Goal: Task Accomplishment & Management: Manage account settings

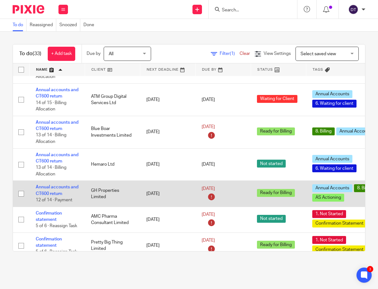
scroll to position [220, 1]
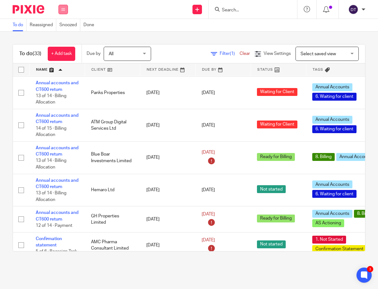
click at [62, 14] on button at bounding box center [62, 9] width 9 height 9
click at [64, 37] on link "Email" at bounding box center [60, 38] width 10 height 4
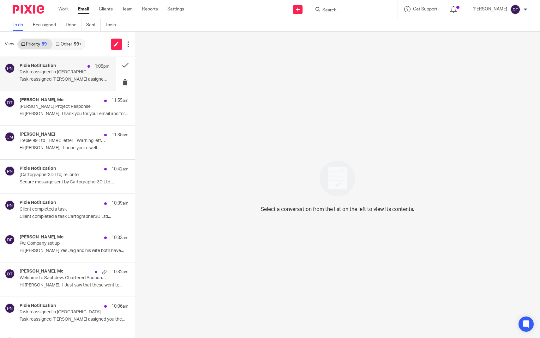
click at [81, 70] on p "Task reassigned in [GEOGRAPHIC_DATA]" at bounding box center [56, 71] width 72 height 5
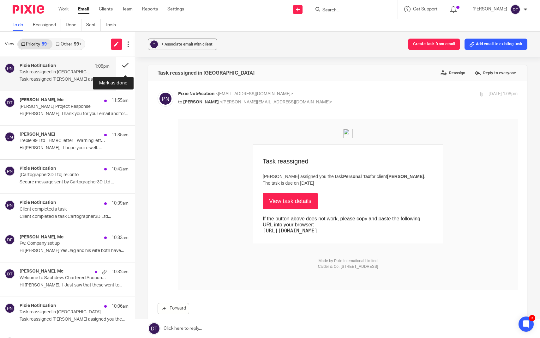
click at [131, 62] on button at bounding box center [125, 65] width 19 height 17
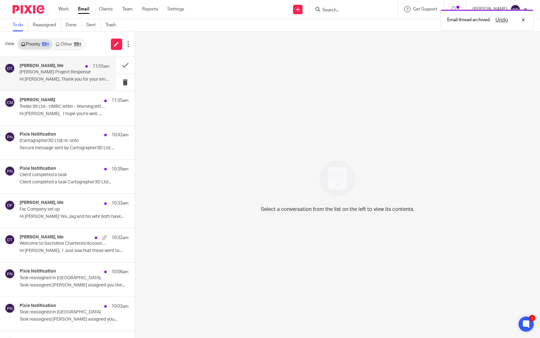
click at [79, 74] on p "Dan Project Response" at bounding box center [56, 71] width 72 height 5
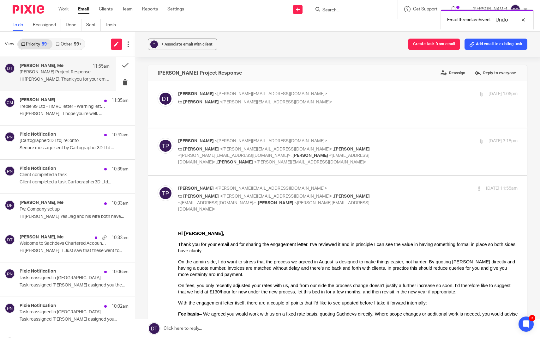
click at [73, 42] on link "Other 99+" at bounding box center [68, 44] width 32 height 10
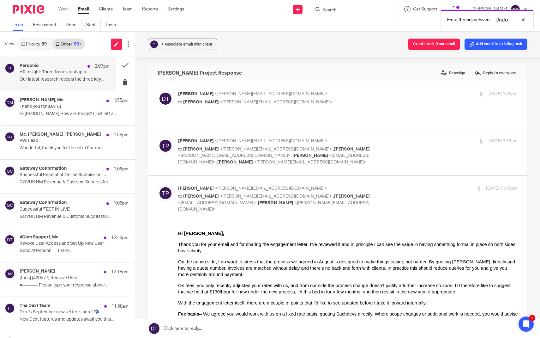
click at [57, 80] on p "Our latest research reveals the three key..." at bounding box center [65, 79] width 90 height 5
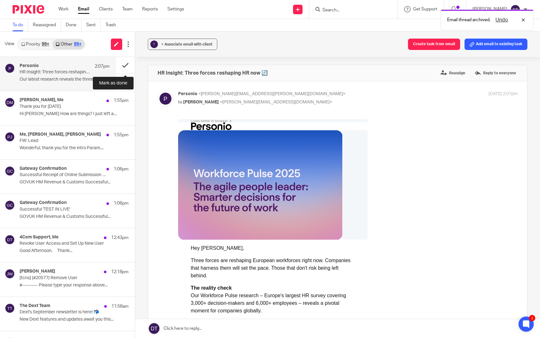
click at [124, 65] on button at bounding box center [125, 65] width 19 height 17
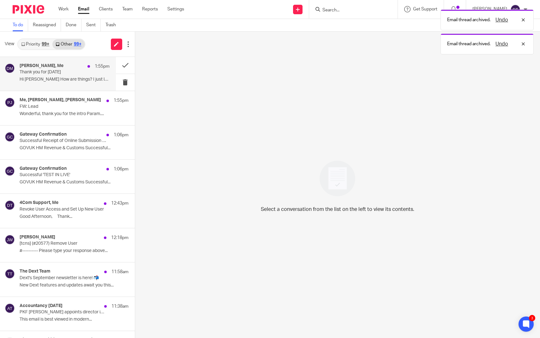
click at [72, 82] on div "Dawn McLean, Me 1:55pm Thank you for today Hi Deanna How are things? I just lef…" at bounding box center [65, 73] width 90 height 21
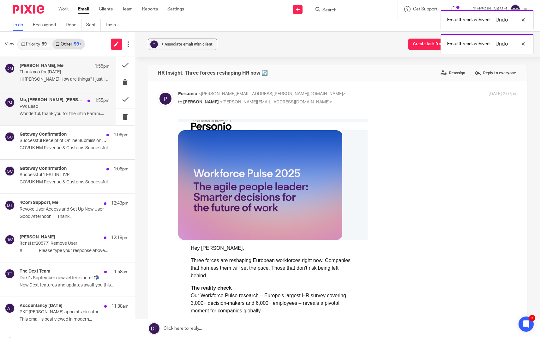
click at [63, 111] on p "Wonderful, thank you for the intro Param...." at bounding box center [65, 113] width 90 height 5
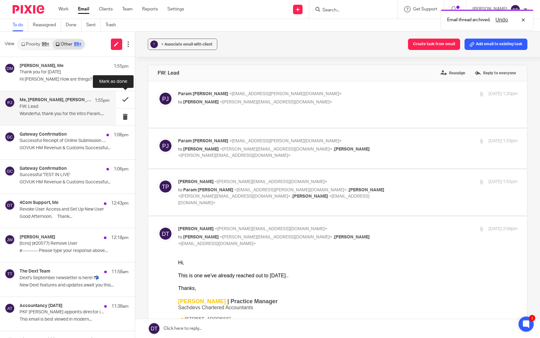
click at [128, 100] on button at bounding box center [125, 99] width 19 height 17
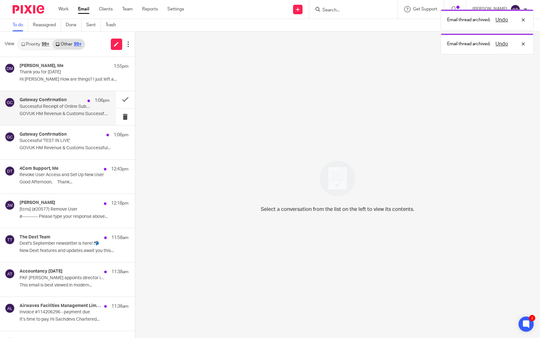
click at [59, 120] on div "Gateway Confirmation 1:06pm Successful Receipt of Online Submission for Referen…" at bounding box center [58, 108] width 116 height 34
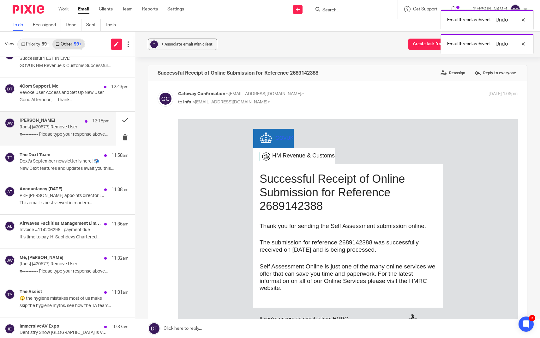
scroll to position [83, 0]
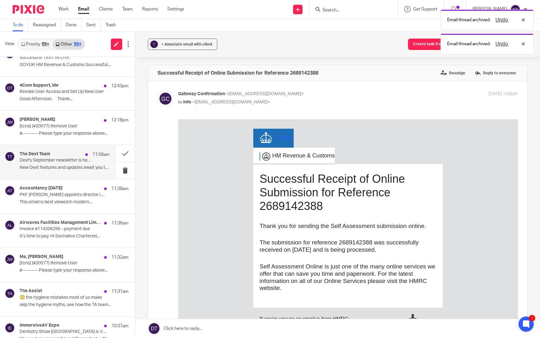
click at [81, 171] on div "The Dext Team 11:58am Dext's September newsletter is here! 📬 New Dext features …" at bounding box center [65, 161] width 90 height 21
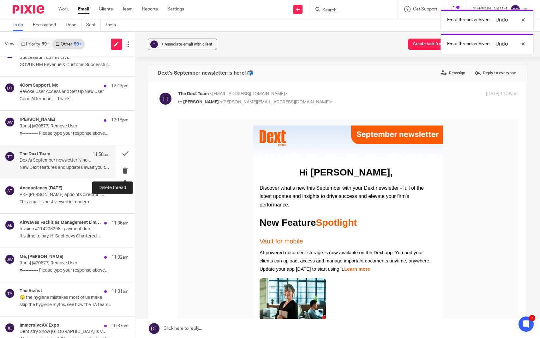
scroll to position [0, 0]
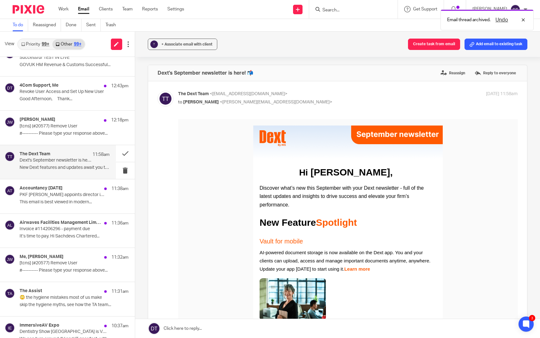
click at [89, 159] on p "Dext's September newsletter is here! 📬" at bounding box center [56, 160] width 72 height 5
click at [55, 162] on div "The Dext Team 11:58am Dext's September newsletter is here! 📬 New Dext features …" at bounding box center [65, 161] width 90 height 21
click at [53, 190] on h4 "Accountancy Today" at bounding box center [41, 187] width 43 height 5
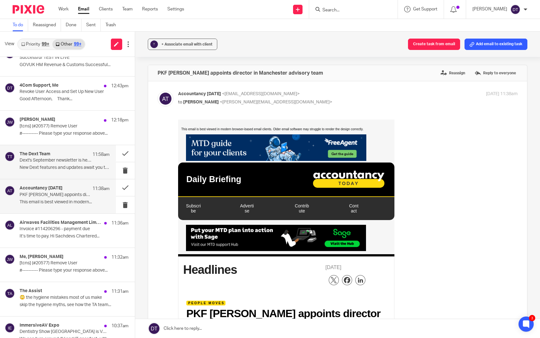
click at [60, 173] on div "The Dext Team 11:58am Dext's September newsletter is here! 📬 New Dext features …" at bounding box center [58, 162] width 116 height 34
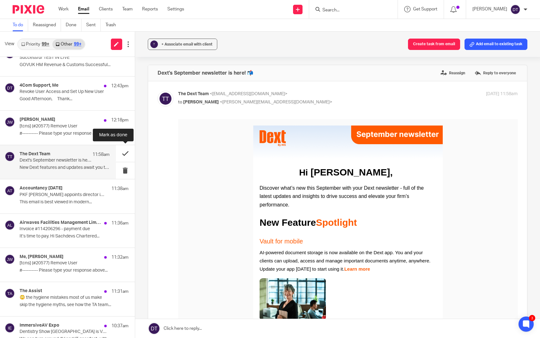
click at [129, 151] on button at bounding box center [125, 153] width 19 height 17
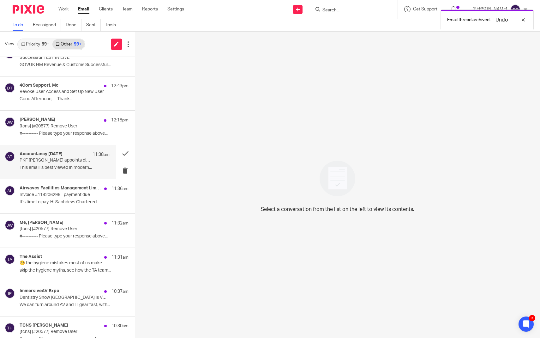
click at [60, 169] on p "This email is best viewed in modern..." at bounding box center [65, 167] width 90 height 5
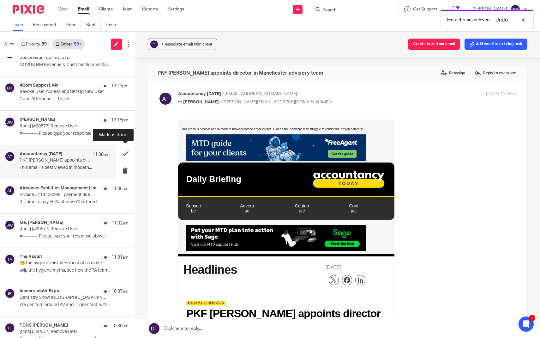
click at [125, 157] on button at bounding box center [125, 153] width 19 height 17
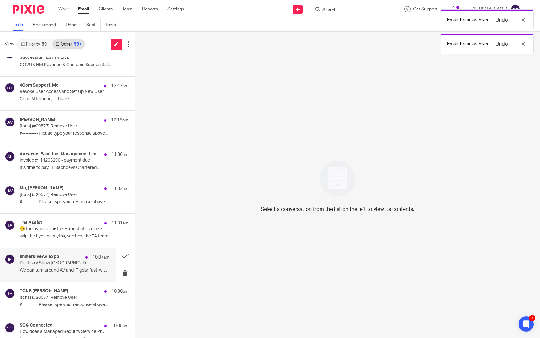
click at [54, 248] on div "ImmersiveAV Expo 10:37am Dentistry Show London is VERY SOON. Still need AV? We …" at bounding box center [58, 265] width 116 height 34
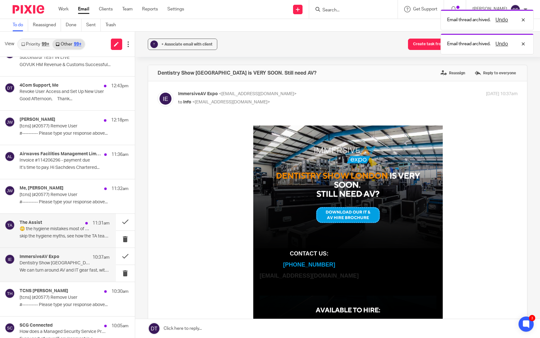
click at [62, 233] on p "skip the hygiene myths, see how the TA team..." at bounding box center [65, 235] width 90 height 5
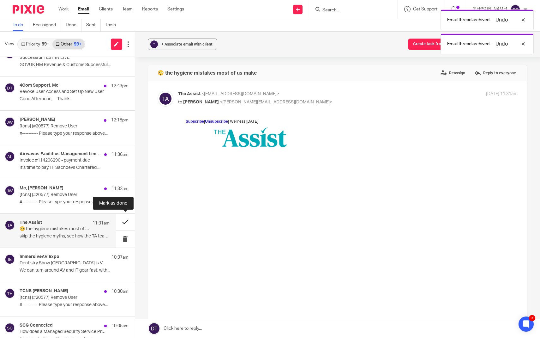
click at [124, 221] on button at bounding box center [125, 222] width 19 height 17
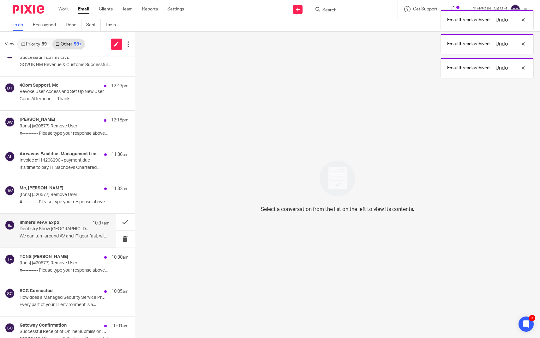
click at [79, 232] on div "ImmersiveAV Expo 10:37am Dentistry Show London is VERY SOON. Still need AV? We …" at bounding box center [65, 230] width 90 height 21
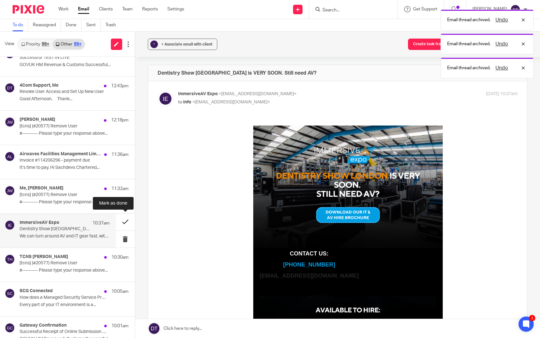
click at [128, 222] on button at bounding box center [125, 222] width 19 height 17
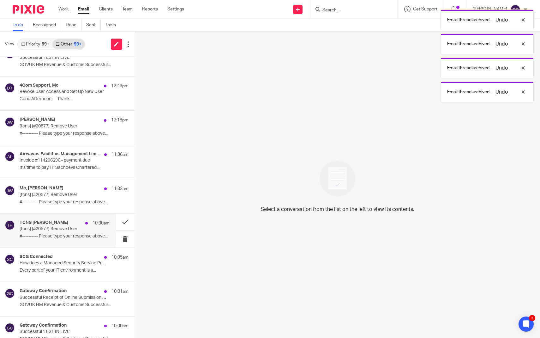
click at [61, 236] on p "#---------- Please type your response above..." at bounding box center [65, 235] width 90 height 5
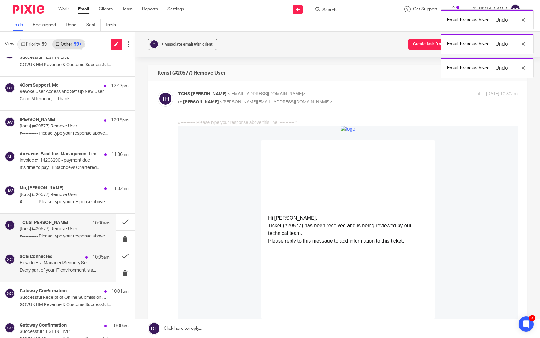
click at [63, 264] on p "How does a Managed Security Service Provider protect you?" at bounding box center [56, 262] width 72 height 5
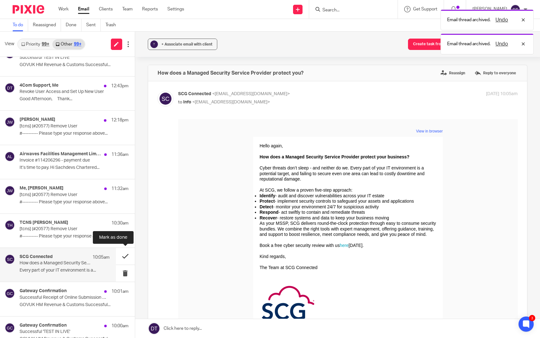
click at [126, 257] on button at bounding box center [125, 256] width 19 height 17
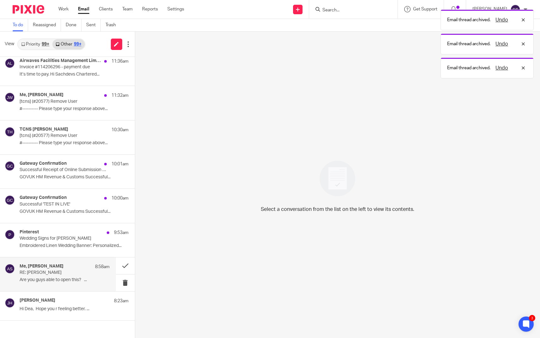
scroll to position [177, 0]
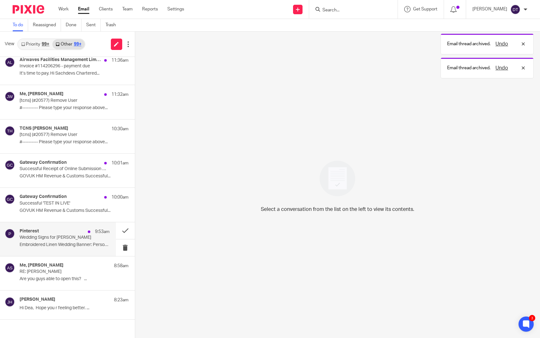
click at [76, 231] on div "Pinterest 9:53am" at bounding box center [65, 231] width 90 height 6
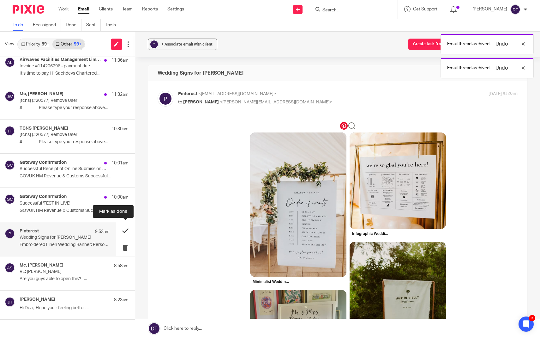
scroll to position [0, 0]
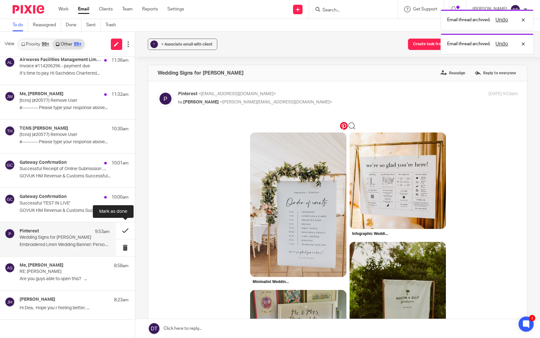
click at [122, 232] on button at bounding box center [125, 230] width 19 height 17
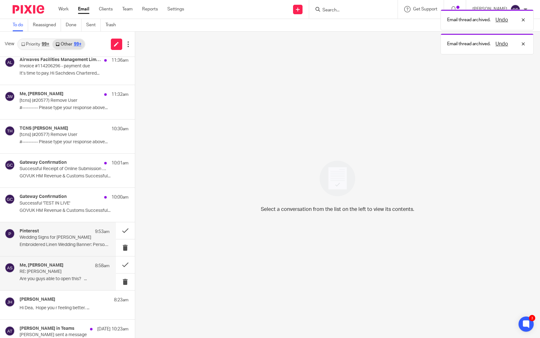
click at [77, 282] on div "Me, Arun Sachdev 8:58am RE: Roshni Patel Are you guys able to open this? ..." at bounding box center [65, 272] width 90 height 21
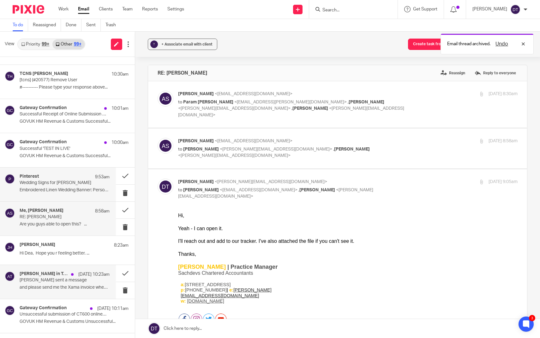
scroll to position [232, 0]
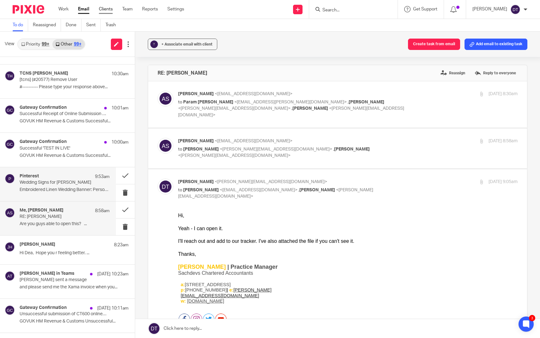
click at [108, 11] on link "Clients" at bounding box center [106, 9] width 14 height 6
click at [106, 12] on link "Clients" at bounding box center [106, 9] width 14 height 6
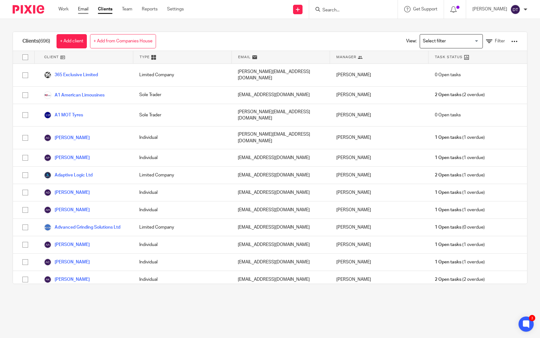
click at [82, 10] on link "Email" at bounding box center [83, 9] width 10 height 6
click at [501, 43] on span "Filter" at bounding box center [500, 41] width 10 height 4
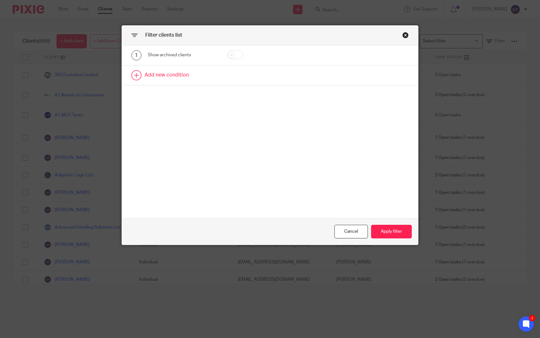
click at [260, 76] on link at bounding box center [270, 75] width 297 height 20
click at [193, 71] on div "Field" at bounding box center [178, 76] width 51 height 13
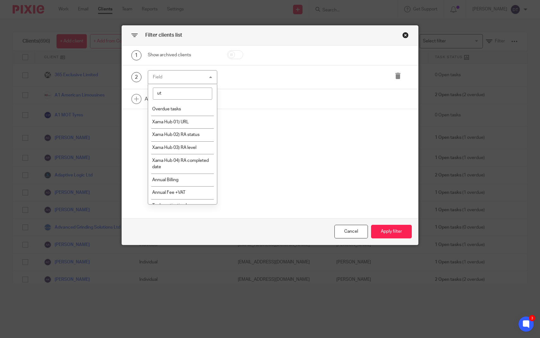
type input "utr"
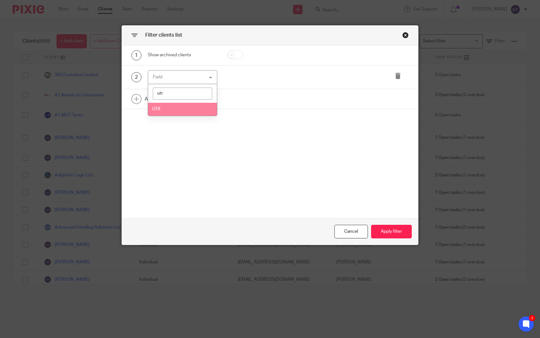
click at [181, 113] on li "UTR" at bounding box center [182, 109] width 69 height 13
click at [291, 79] on input "text" at bounding box center [318, 77] width 86 height 14
paste input "2689142388"
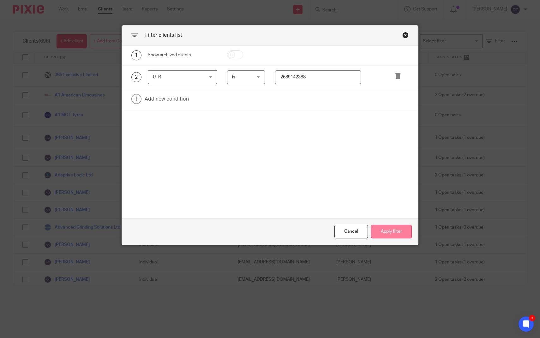
type input "2689142388"
click at [380, 231] on button "Apply filter" at bounding box center [391, 232] width 41 height 14
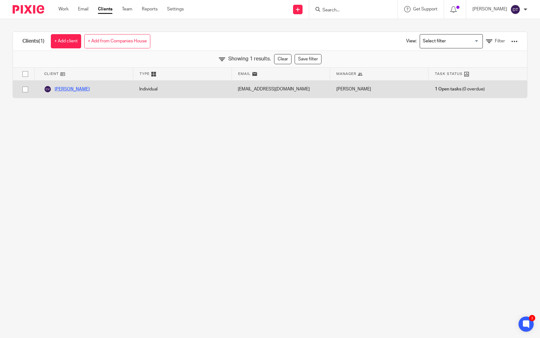
click at [60, 89] on link "[PERSON_NAME]" at bounding box center [67, 89] width 46 height 8
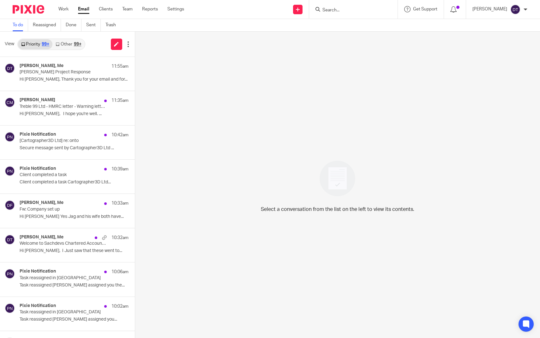
click at [67, 47] on link "Other 99+" at bounding box center [68, 44] width 32 height 10
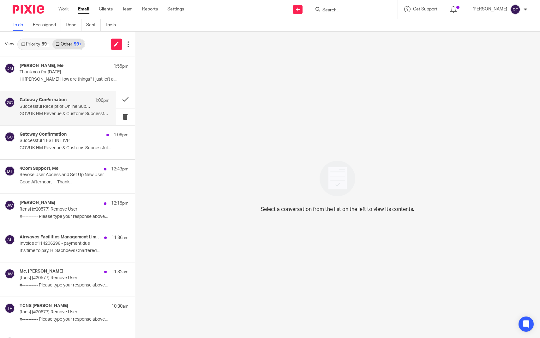
click at [55, 122] on div "Gateway Confirmation 1:06pm Successful Receipt of Online Submission for Referen…" at bounding box center [58, 108] width 116 height 34
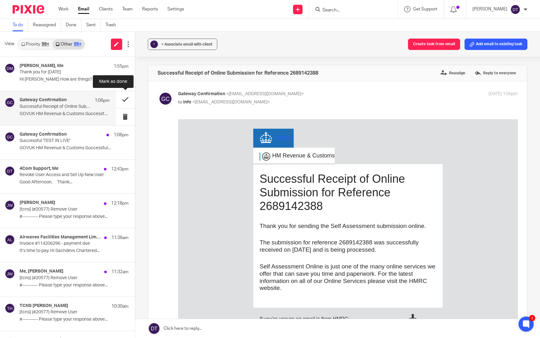
click at [124, 101] on button at bounding box center [125, 99] width 19 height 17
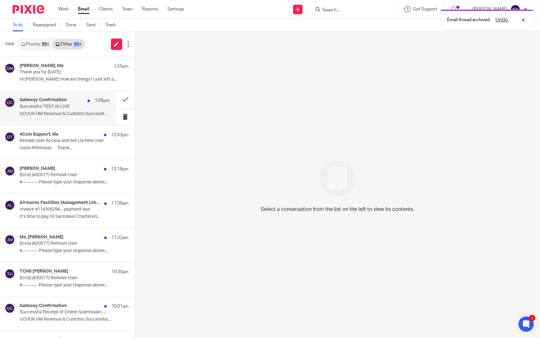
click at [75, 107] on p "Successful 'TEST IN LIVE'" at bounding box center [56, 106] width 72 height 5
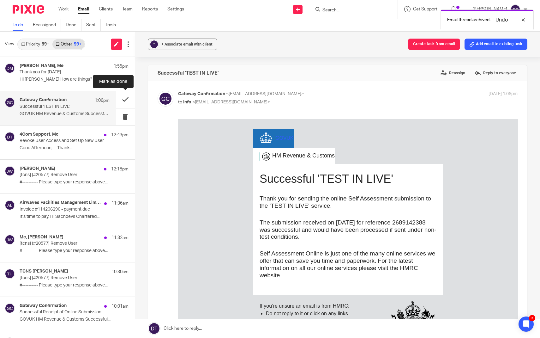
click at [127, 99] on button at bounding box center [125, 99] width 19 height 17
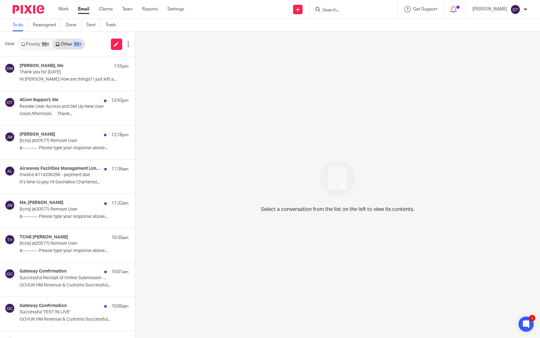
click at [38, 46] on link "Priority 99+" at bounding box center [35, 44] width 34 height 10
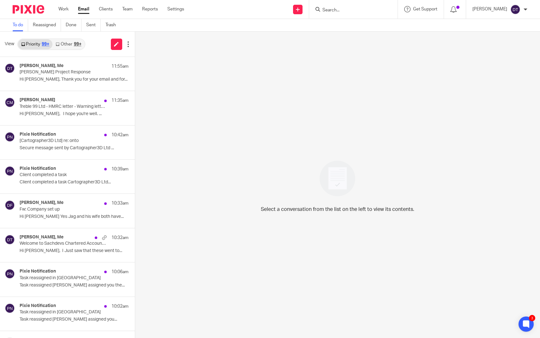
click at [69, 41] on link "Other 99+" at bounding box center [68, 44] width 32 height 10
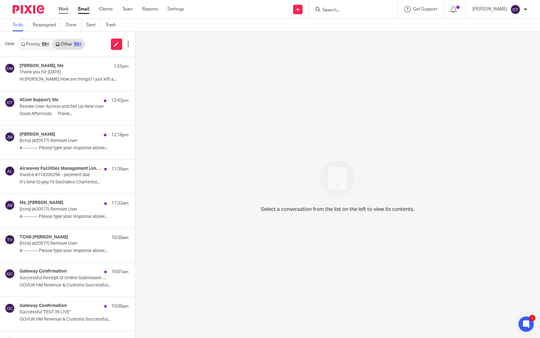
click at [65, 12] on link "Work" at bounding box center [63, 9] width 10 height 6
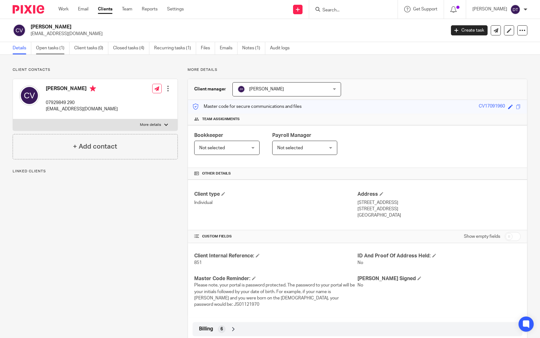
click at [56, 53] on link "Open tasks (1)" at bounding box center [52, 48] width 33 height 12
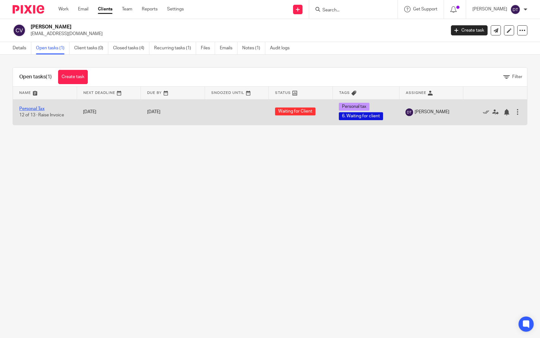
click at [38, 109] on link "Personal Tax" at bounding box center [31, 108] width 25 height 4
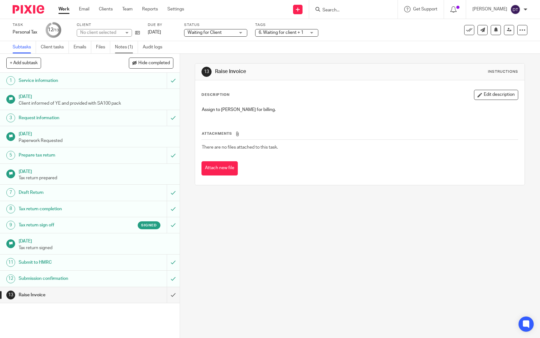
click at [116, 49] on link "Notes (1)" at bounding box center [126, 47] width 23 height 12
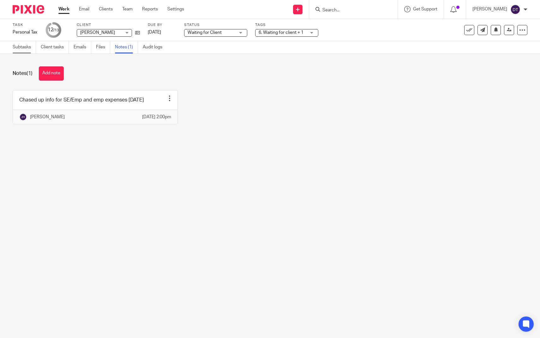
click at [22, 48] on link "Subtasks" at bounding box center [24, 47] width 23 height 12
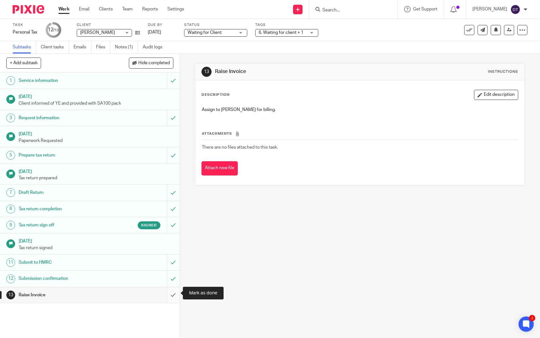
click at [171, 290] on input "submit" at bounding box center [90, 295] width 180 height 16
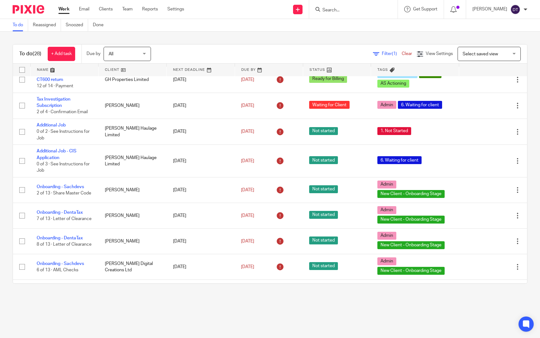
scroll to position [56, 0]
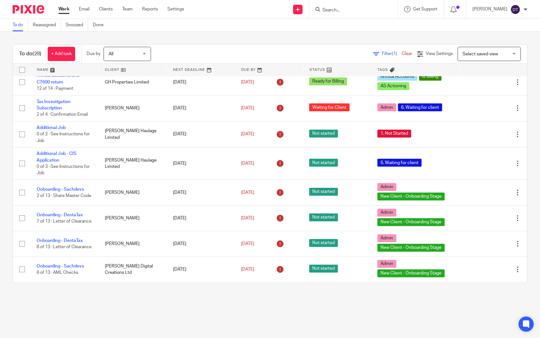
click at [57, 68] on link at bounding box center [65, 69] width 68 height 13
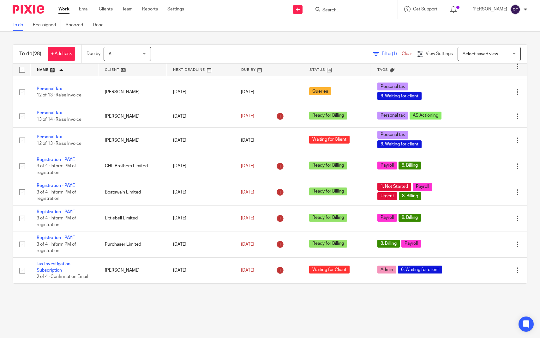
scroll to position [547, 0]
click at [107, 11] on link "Clients" at bounding box center [106, 9] width 14 height 6
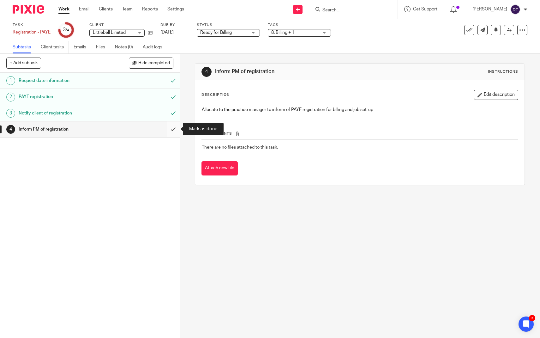
click at [172, 130] on input "submit" at bounding box center [90, 129] width 180 height 16
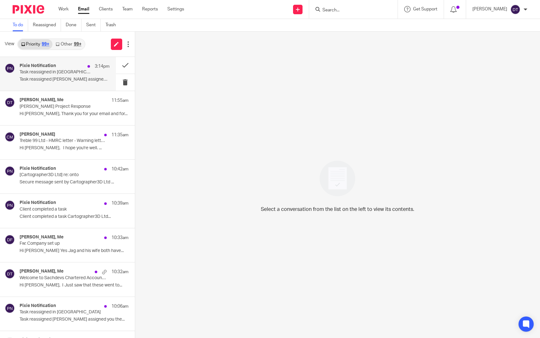
click at [78, 67] on div "Pixie Notification 3:14pm" at bounding box center [65, 66] width 90 height 6
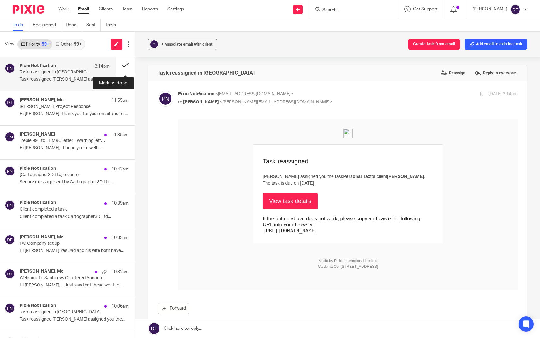
click at [121, 63] on button at bounding box center [125, 65] width 19 height 17
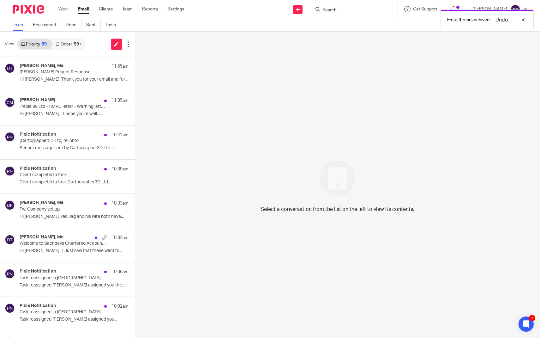
click at [62, 41] on link "Other 99+" at bounding box center [68, 44] width 32 height 10
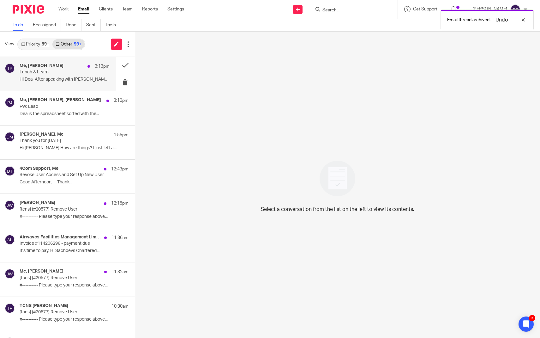
click at [61, 69] on div "Me, Tina Pennycuick 3:13pm" at bounding box center [65, 66] width 90 height 6
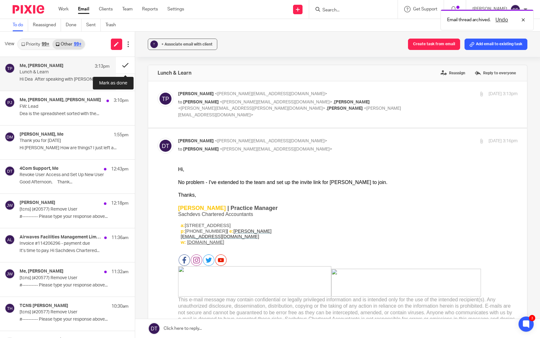
click at [125, 64] on button at bounding box center [125, 65] width 19 height 17
click at [67, 76] on div "Me, Tina Pennycuick 3:13pm Lunch & Learn Hi Dea After speaking with Natasha..." at bounding box center [65, 73] width 90 height 21
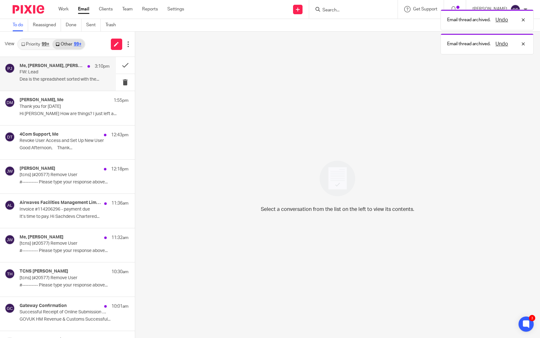
click at [79, 70] on p "FW: Lead" at bounding box center [56, 71] width 72 height 5
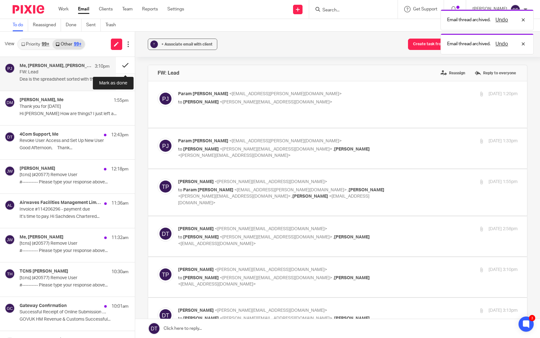
click at [124, 66] on button at bounding box center [125, 65] width 19 height 17
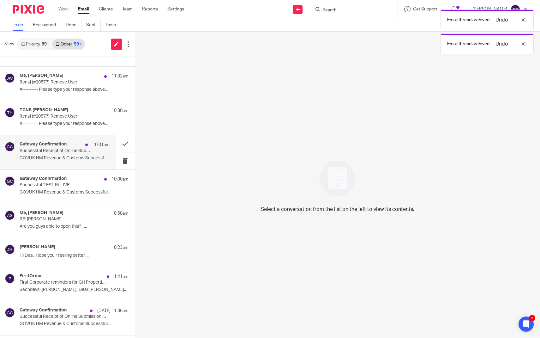
scroll to position [185, 0]
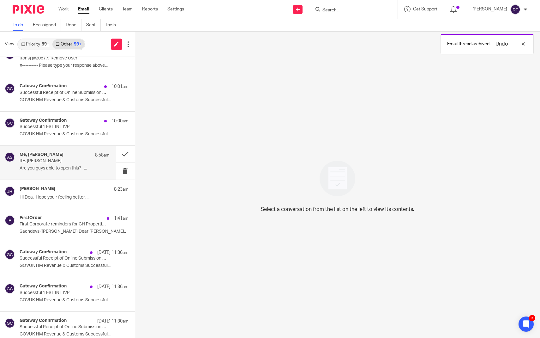
click at [64, 166] on p "Are you guys able to open this? ..." at bounding box center [65, 168] width 90 height 5
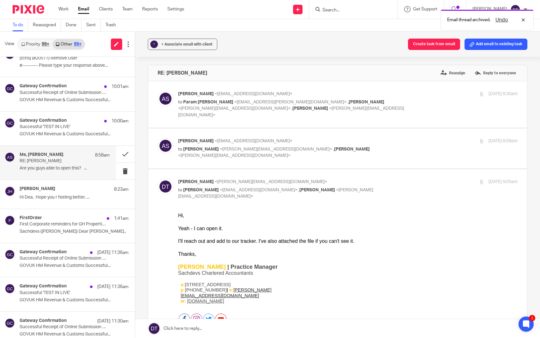
scroll to position [0, 0]
click at [272, 138] on div "Arun Sachdev <arun@sachdevs-ca.com> to Deanna Templeton <deanna@sachdevs-ca.com…" at bounding box center [291, 148] width 226 height 21
checkbox input "true"
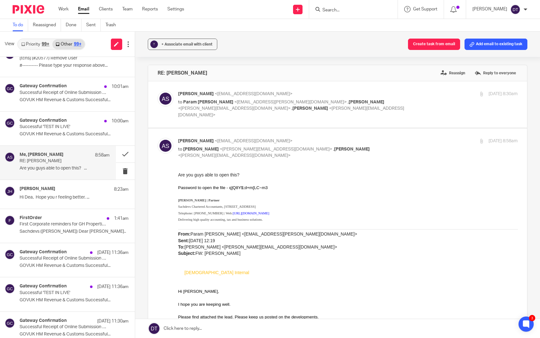
click at [270, 100] on span "<param.jaggi@wesleyan.co.uk>" at bounding box center [290, 102] width 112 height 4
checkbox input "true"
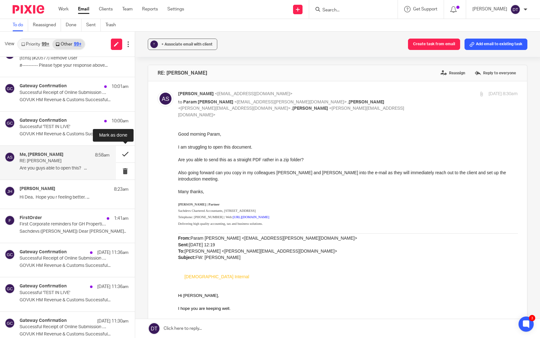
click at [125, 152] on button at bounding box center [125, 154] width 19 height 17
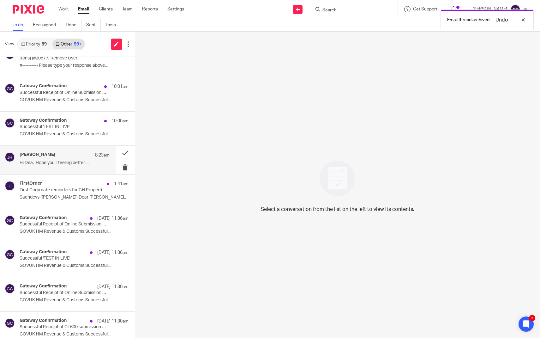
click at [68, 167] on div "Jodie Hall 8:23am Hi Dea, Hope you r feeling better. ..." at bounding box center [58, 160] width 116 height 28
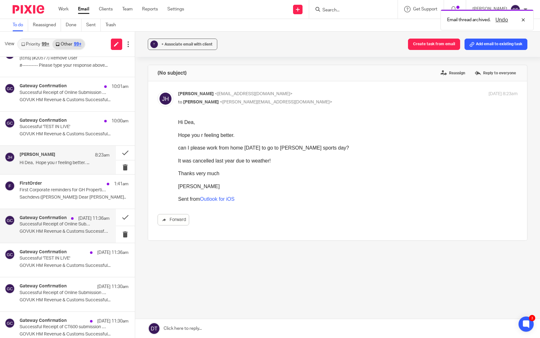
click at [71, 226] on div "Gateway Confirmation 23 Sep 11:36am Successful Receipt of Online Submission for…" at bounding box center [65, 225] width 90 height 21
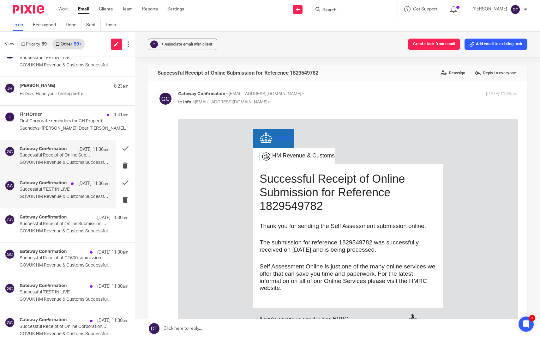
scroll to position [256, 0]
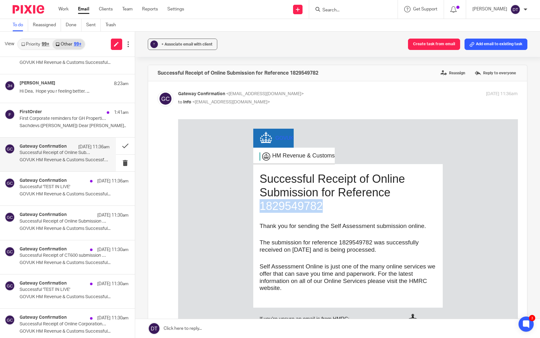
drag, startPoint x: 331, startPoint y: 204, endPoint x: 261, endPoint y: 208, distance: 70.2
click at [261, 208] on h1 "Successful Receipt of Online Submission for Reference 1829549782" at bounding box center [347, 192] width 177 height 41
copy h1 "1829549782"
click at [124, 145] on button at bounding box center [125, 145] width 19 height 17
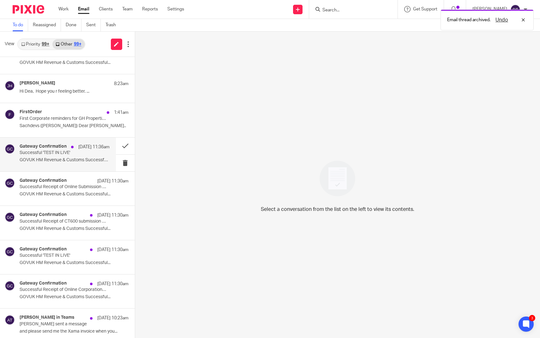
click at [83, 155] on div "Gateway Confirmation 23 Sep 11:36am Successful 'TEST IN LIVE' GOVUK HM Revenue …" at bounding box center [65, 154] width 90 height 21
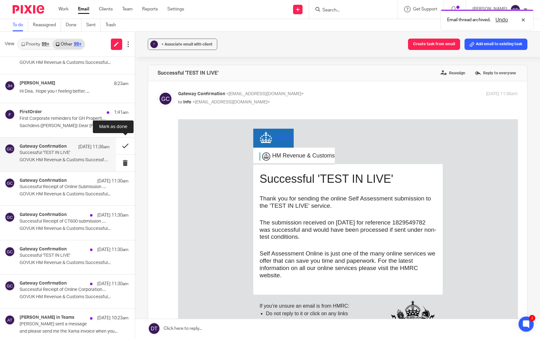
scroll to position [0, 0]
click at [126, 146] on button at bounding box center [125, 145] width 19 height 17
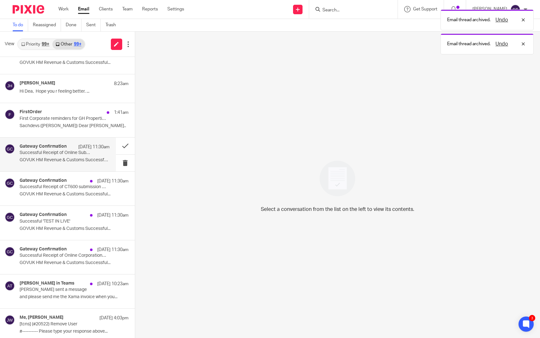
click at [88, 157] on p "GOVUK HM Revenue & Customs Successful..." at bounding box center [65, 159] width 90 height 5
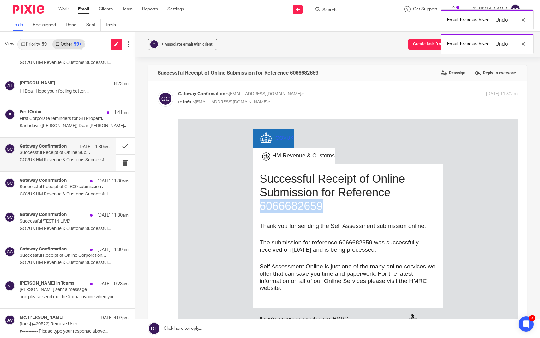
drag, startPoint x: 346, startPoint y: 208, endPoint x: 255, endPoint y: 209, distance: 91.3
click at [255, 209] on td "Successful Receipt of Online Submission for Reference 6066682659 Thank you for …" at bounding box center [348, 235] width 190 height 143
copy h1 "6066682659"
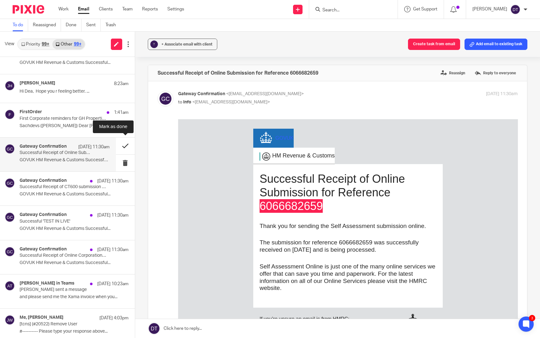
click at [129, 144] on button at bounding box center [125, 145] width 19 height 17
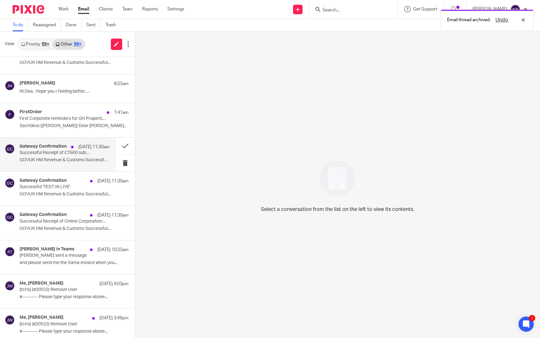
click at [74, 156] on div "Gateway Confirmation 23 Sep 11:30am Successful Receipt of CT600 submission onli…" at bounding box center [65, 154] width 90 height 21
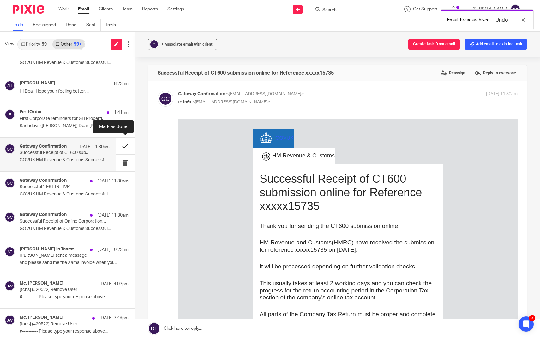
click at [124, 143] on button at bounding box center [125, 145] width 19 height 17
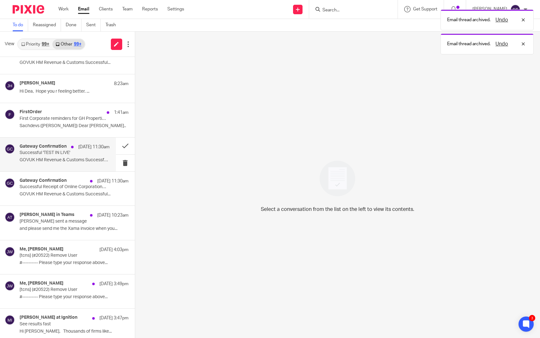
click at [86, 154] on p "Successful 'TEST IN LIVE'" at bounding box center [56, 152] width 72 height 5
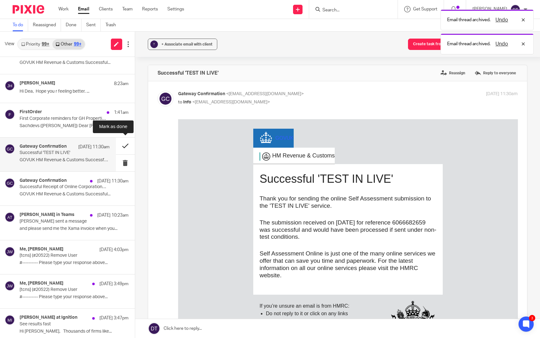
click at [121, 145] on button at bounding box center [125, 145] width 19 height 17
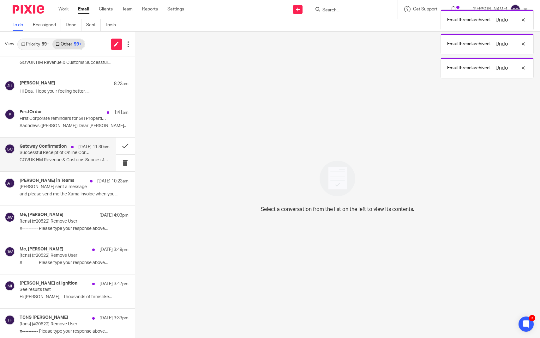
click at [67, 155] on div "Gateway Confirmation 23 Sep 11:30am Successful Receipt of Online Corporation Ta…" at bounding box center [65, 154] width 90 height 21
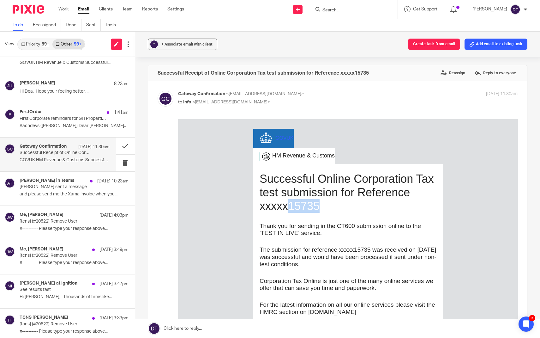
drag, startPoint x: 325, startPoint y: 207, endPoint x: 290, endPoint y: 205, distance: 35.1
click at [290, 205] on h1 "Successful Online Corporation Tax test submission for Reference xxxxx15735" at bounding box center [347, 192] width 177 height 41
copy h1 "15735"
click at [126, 147] on button at bounding box center [125, 145] width 19 height 17
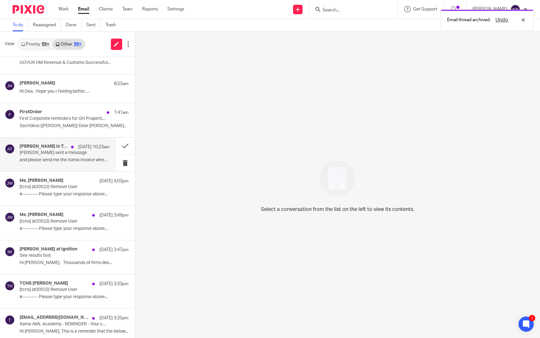
click at [76, 158] on p "and please send me the Xama invoice when you..." at bounding box center [65, 159] width 90 height 5
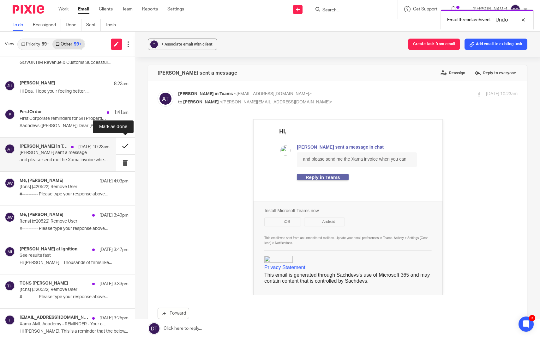
click at [131, 142] on button at bounding box center [125, 145] width 19 height 17
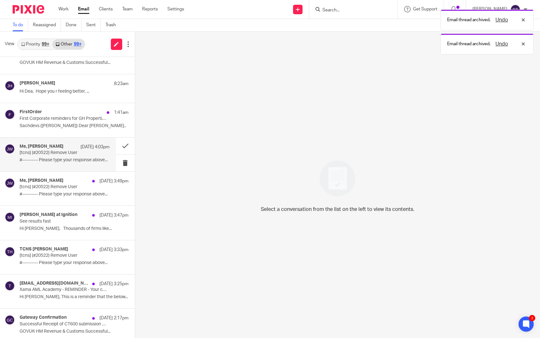
click at [82, 160] on p "#---------- Please type your response above..." at bounding box center [65, 159] width 90 height 5
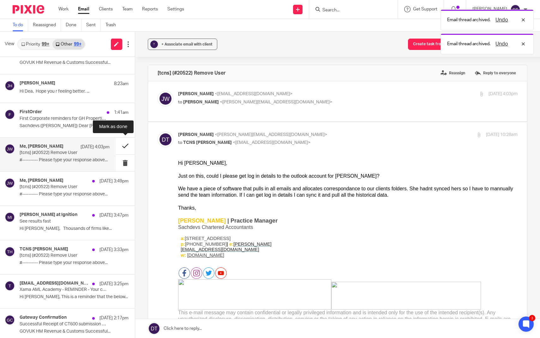
click at [126, 147] on button at bounding box center [125, 145] width 19 height 17
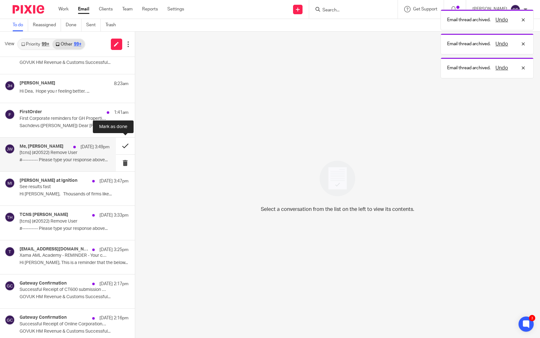
click at [126, 145] on button at bounding box center [125, 145] width 19 height 17
click at [87, 147] on p "22 Sep 3:49pm" at bounding box center [95, 147] width 29 height 6
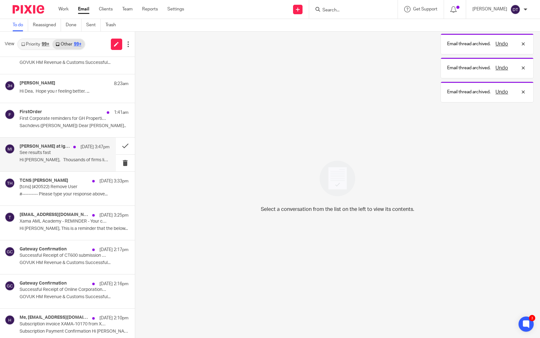
click at [80, 161] on p "Hi Deanna, Thousands of firms like..." at bounding box center [65, 159] width 90 height 5
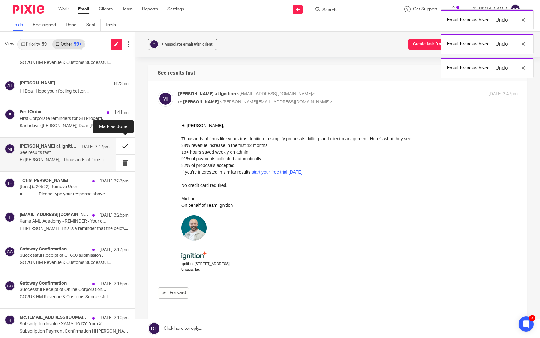
click at [126, 142] on button at bounding box center [125, 145] width 19 height 17
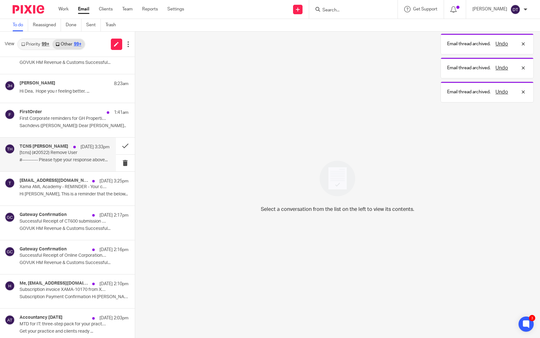
click at [62, 158] on p "#---------- Please type your response above..." at bounding box center [65, 159] width 90 height 5
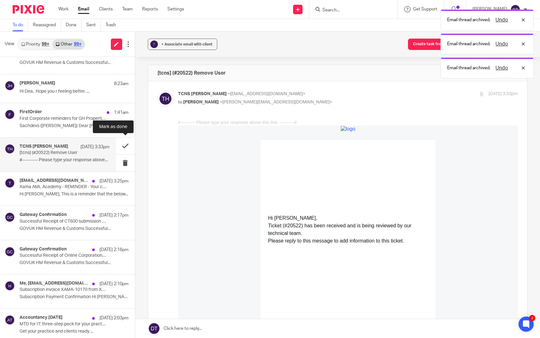
click at [126, 142] on button at bounding box center [125, 145] width 19 height 17
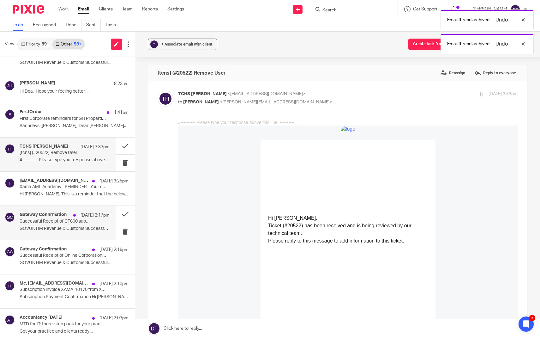
click at [68, 223] on div "Gateway Confirmation 22 Sep 2:17pm Successful Receipt of CT600 submission onlin…" at bounding box center [65, 222] width 90 height 21
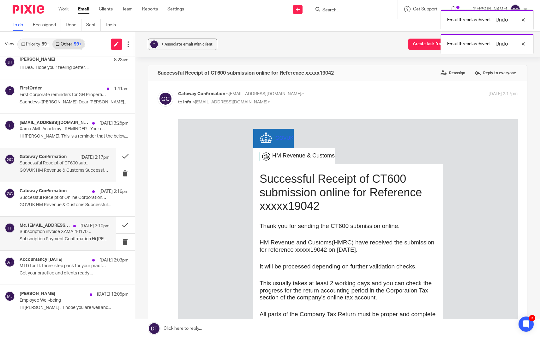
scroll to position [280, 0]
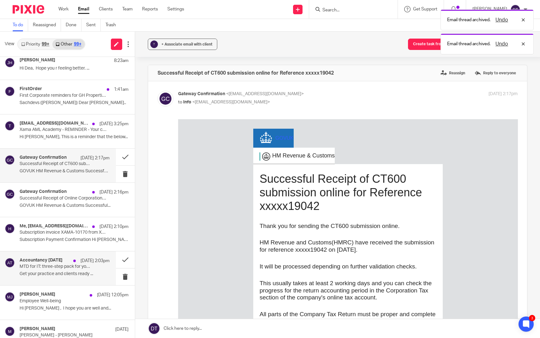
click at [63, 264] on p "MTD for IT: three-step pack for your practice" at bounding box center [56, 266] width 72 height 5
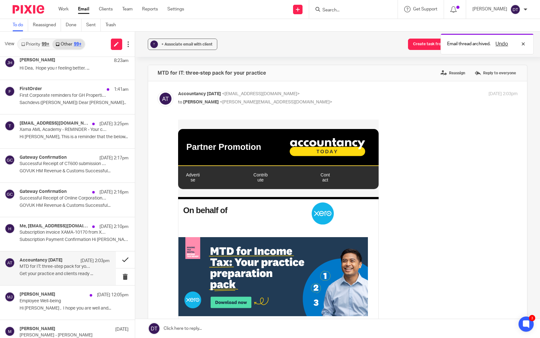
scroll to position [0, 0]
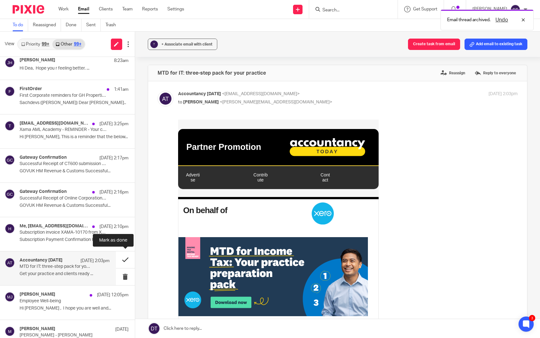
click at [121, 255] on button at bounding box center [125, 259] width 19 height 17
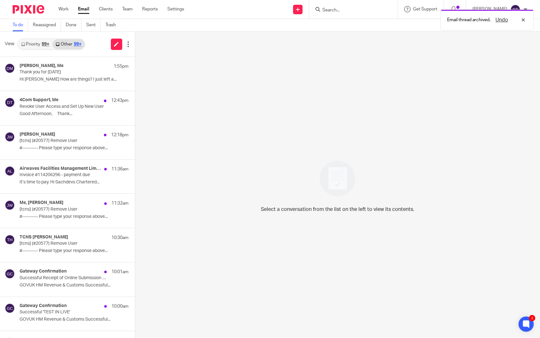
click at [40, 45] on link "Priority 99+" at bounding box center [35, 44] width 34 height 10
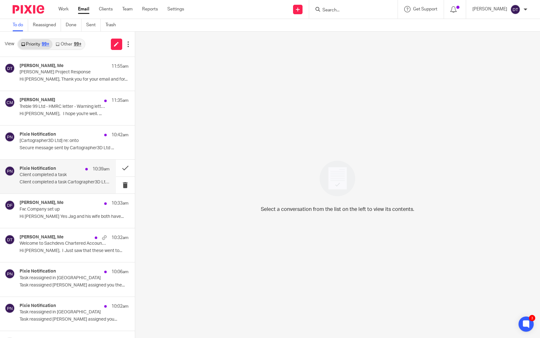
click at [64, 170] on div "Pixie Notification 10:39am" at bounding box center [65, 169] width 90 height 6
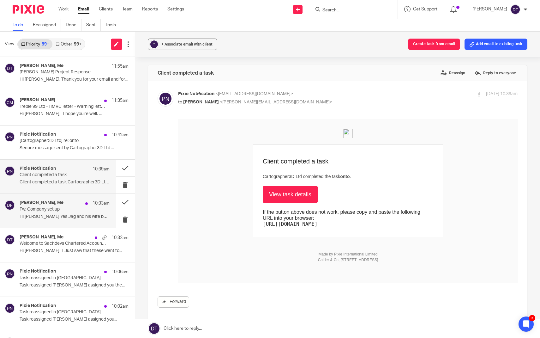
click at [67, 213] on div "Dan Field, Me 10:33am Fw: Company set up Hi Dea Yes Jag and his wife both have.…" at bounding box center [65, 210] width 90 height 21
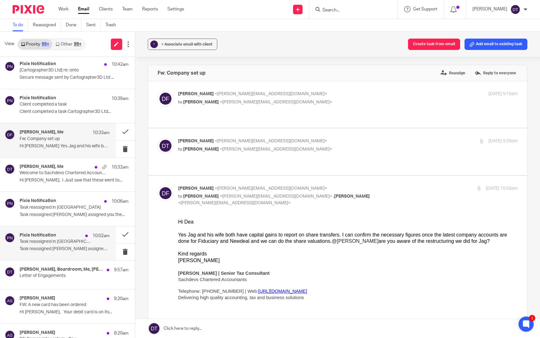
scroll to position [71, 0]
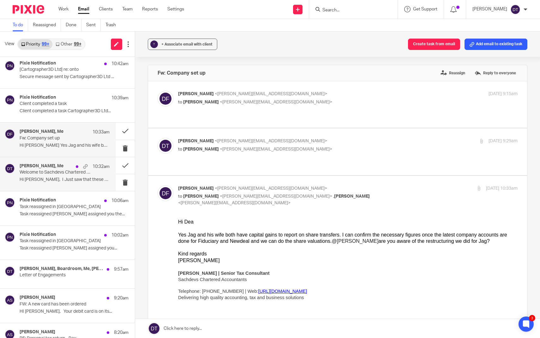
click at [69, 184] on div "Richard Davies, Me 10:32am Welcome to Sachdevs Chartered Accountants! Hi Deanna…" at bounding box center [65, 173] width 90 height 21
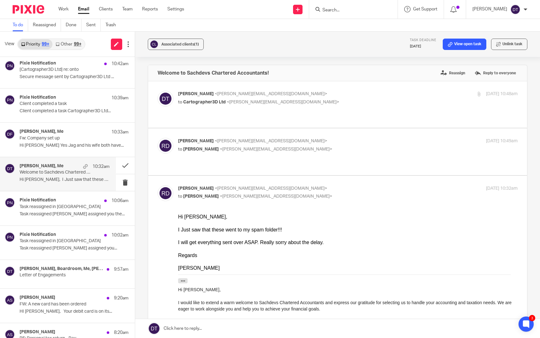
scroll to position [0, 0]
click at [63, 224] on div "Pixie Notification 10:06am Task reassigned in Pixie Task reassigned Jodie Hall …" at bounding box center [58, 208] width 116 height 34
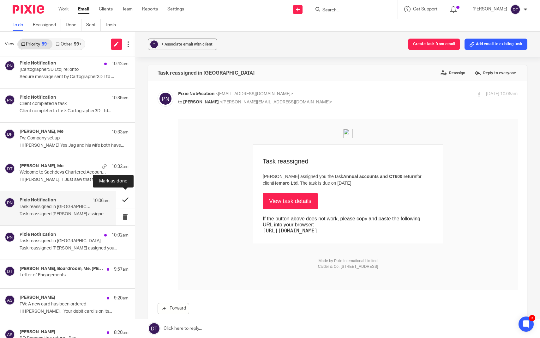
click at [119, 199] on button at bounding box center [125, 199] width 19 height 17
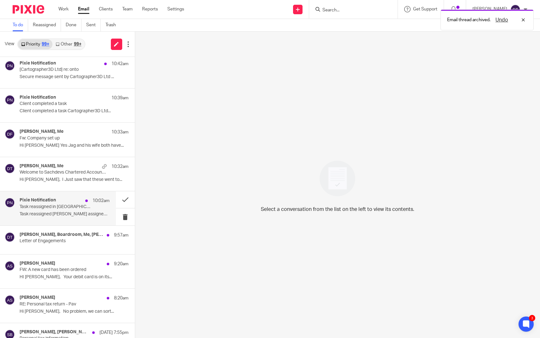
click at [86, 211] on p "Task reassigned Luke Racovita assigned you..." at bounding box center [65, 213] width 90 height 5
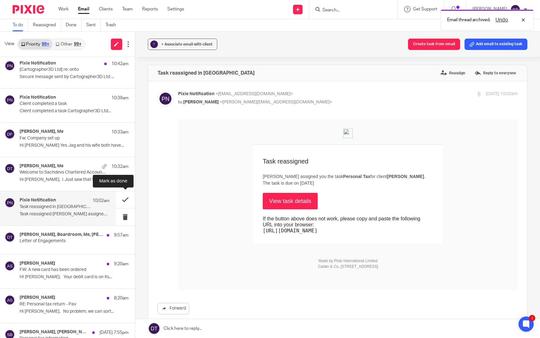
click at [125, 202] on button at bounding box center [125, 199] width 19 height 17
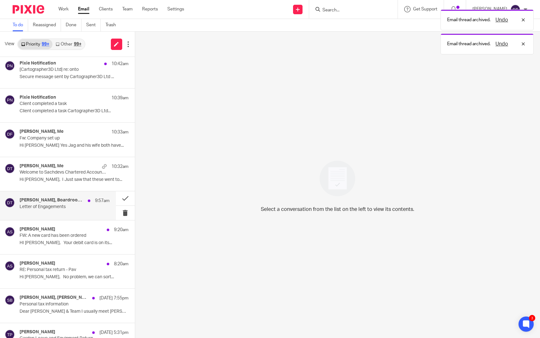
click at [91, 208] on p "Letter of Engagements" at bounding box center [56, 206] width 72 height 5
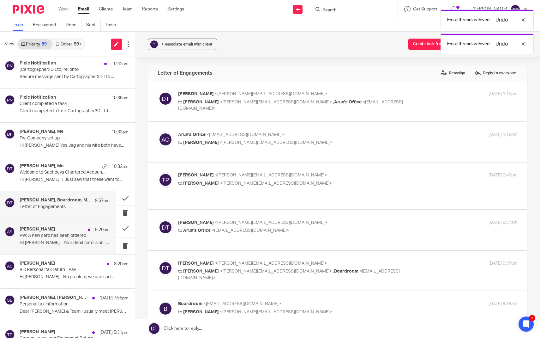
click at [89, 243] on p "HI George, Your debit card is on its..." at bounding box center [65, 242] width 90 height 5
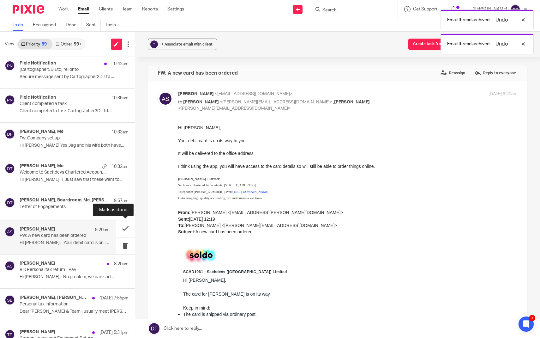
click at [127, 228] on button at bounding box center [125, 228] width 19 height 17
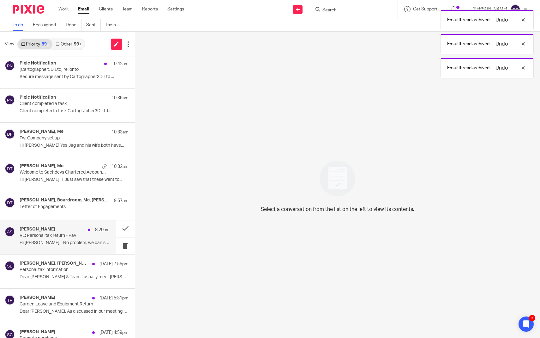
click at [74, 237] on div "Arun Sachdev 8:20am RE: Personal tax return - Pav Hi Manpreet, No problem, we c…" at bounding box center [65, 236] width 90 height 21
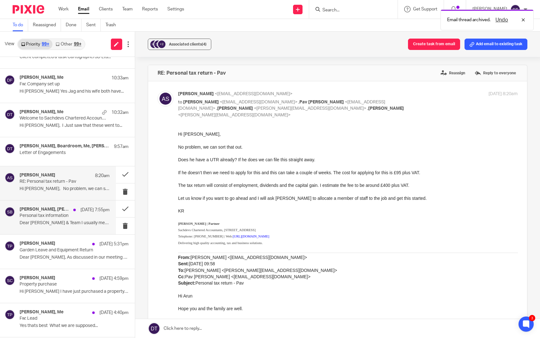
scroll to position [125, 0]
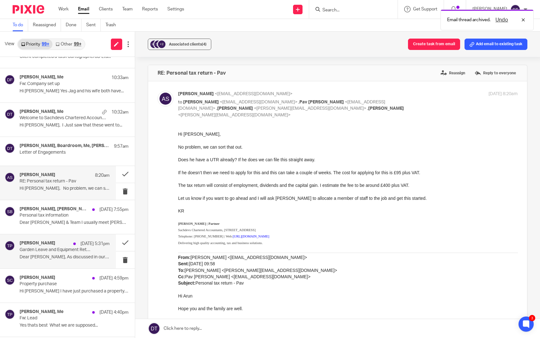
click at [72, 252] on div "Tina Pennycuick 23 Sep 5:31pm Garden Leave and Equipment Return Dear Suman, As …" at bounding box center [65, 250] width 90 height 21
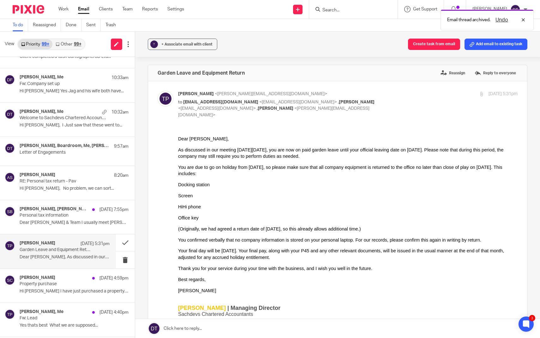
scroll to position [0, 0]
click at [64, 13] on div "Work Email Clients Team Reports Settings Work Email Clients Team Reports Settin…" at bounding box center [123, 9] width 142 height 19
click at [65, 5] on div "Work Email Clients Team Reports Settings Work Email Clients Team Reports Settin…" at bounding box center [123, 9] width 142 height 19
click at [65, 11] on link "Work" at bounding box center [63, 9] width 10 height 6
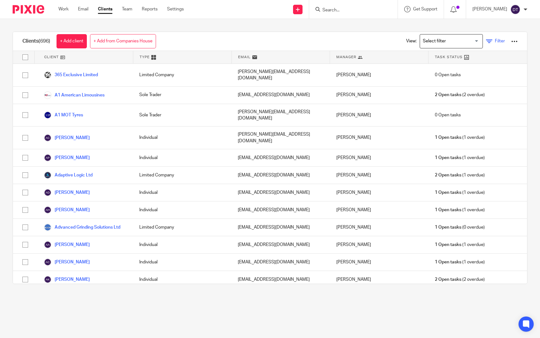
click at [500, 45] on link "Filter" at bounding box center [495, 41] width 19 height 7
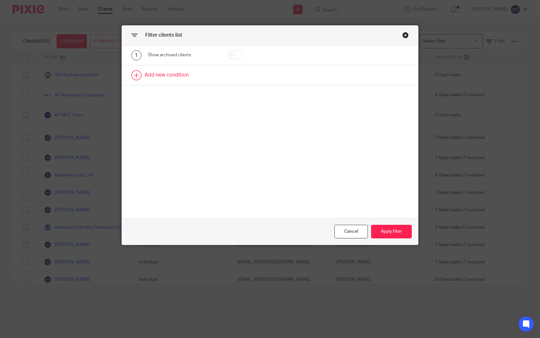
click at [213, 78] on link at bounding box center [270, 75] width 297 height 20
click at [206, 77] on div "Field" at bounding box center [182, 77] width 69 height 14
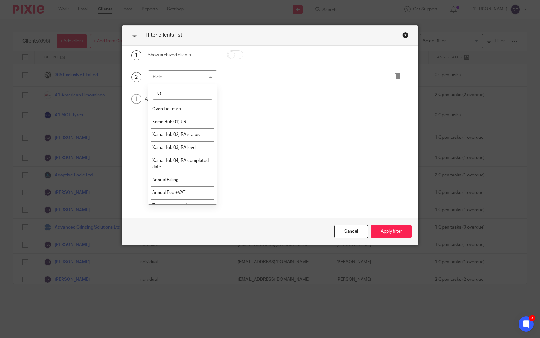
type input "utr"
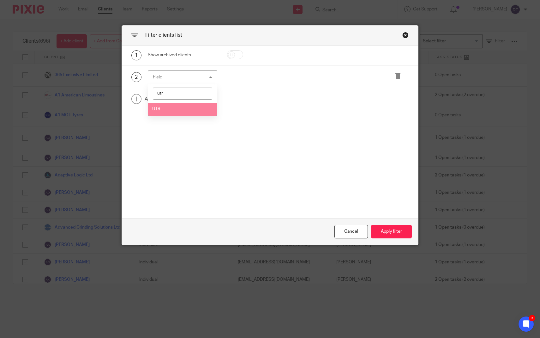
click at [200, 108] on li "UTR" at bounding box center [182, 109] width 69 height 13
click at [311, 83] on input "text" at bounding box center [318, 77] width 86 height 14
paste input "1829549782"
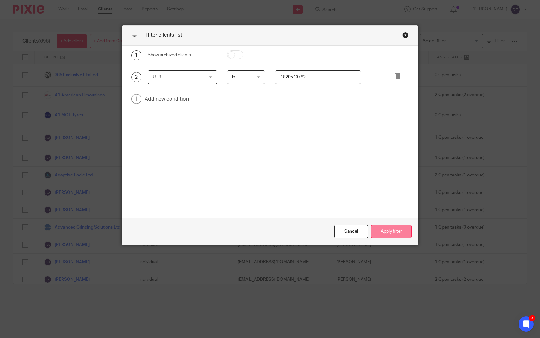
type input "1829549782"
click at [381, 227] on button "Apply filter" at bounding box center [391, 232] width 41 height 14
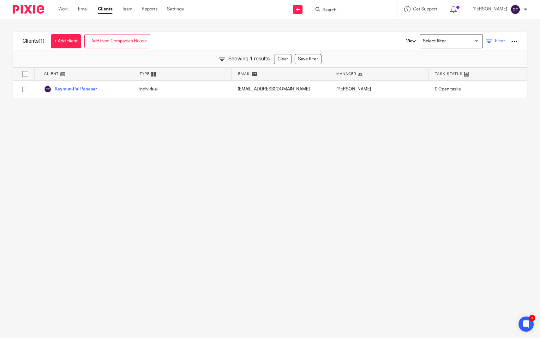
click at [494, 40] on link "Filter" at bounding box center [495, 41] width 19 height 7
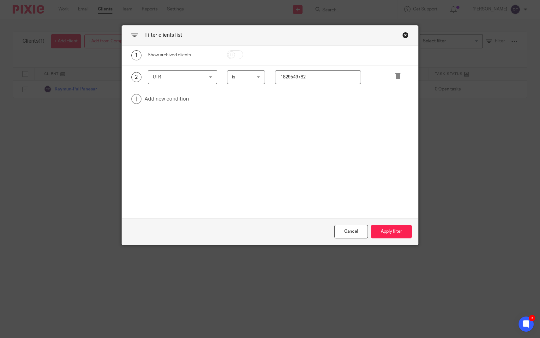
drag, startPoint x: 329, startPoint y: 76, endPoint x: 252, endPoint y: 76, distance: 76.4
click at [252, 76] on div "2 UTR UTR Name Email Client type Manager Open tasks Overdue tasks Role: Bookkee…" at bounding box center [265, 77] width 287 height 14
paste input "6066682659"
type input "6066682659"
click at [398, 227] on button "Apply filter" at bounding box center [391, 232] width 41 height 14
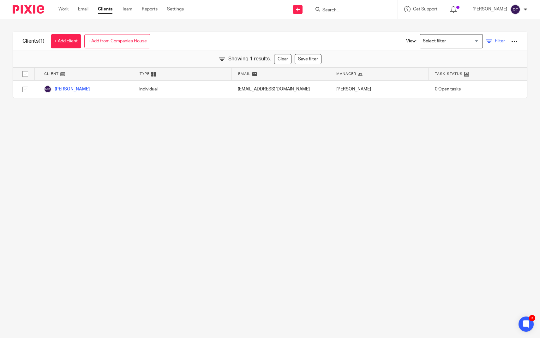
click at [490, 42] on icon at bounding box center [489, 41] width 6 height 6
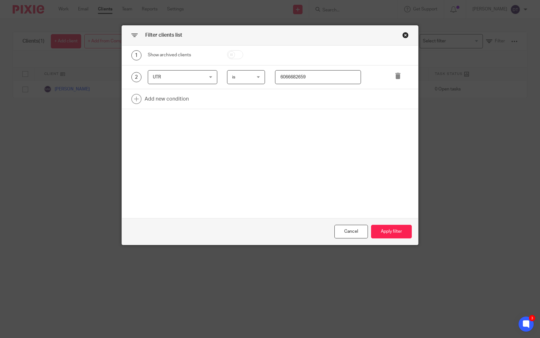
click at [201, 76] on span "UTR" at bounding box center [178, 76] width 51 height 13
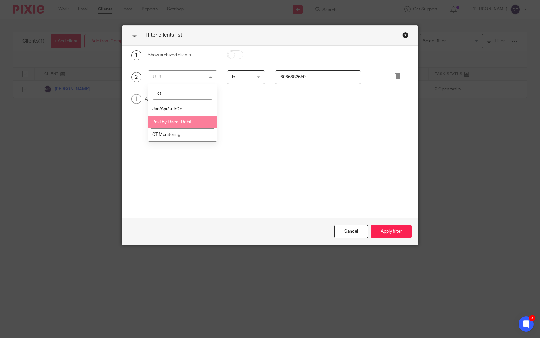
type input "ct"
click at [188, 137] on li "CT Monitoring" at bounding box center [182, 134] width 69 height 13
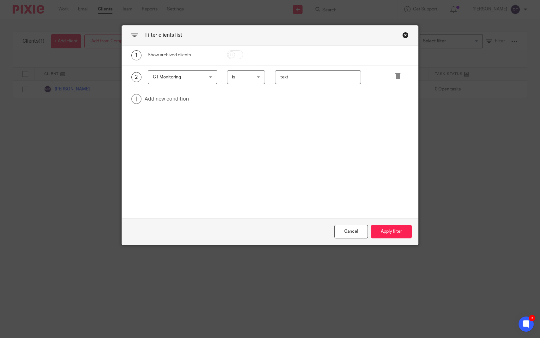
click at [295, 80] on input "text" at bounding box center [318, 77] width 86 height 14
paste input "15735"
type input "15735"
click at [393, 225] on button "Apply filter" at bounding box center [391, 232] width 41 height 14
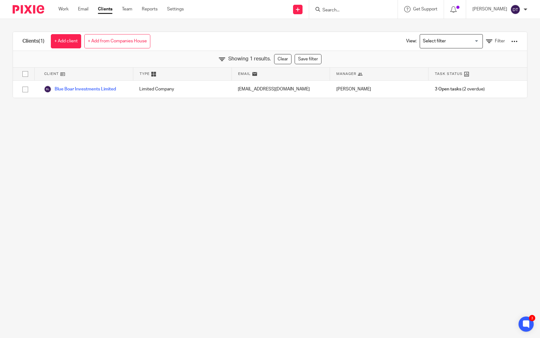
click at [265, 120] on main "Clients (1) + Add client + Add from Companies House View: Loading... Filter Sho…" at bounding box center [270, 169] width 540 height 338
click at [106, 155] on main "Clients (1) + Add client + Add from Companies House View: Loading... Filter Sho…" at bounding box center [270, 169] width 540 height 338
click at [68, 8] on link "Work" at bounding box center [63, 9] width 10 height 6
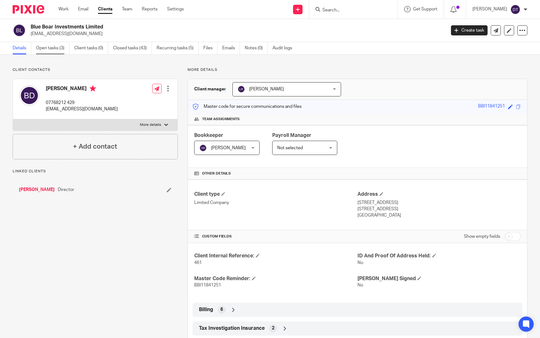
click at [51, 48] on link "Open tasks (3)" at bounding box center [52, 48] width 33 height 12
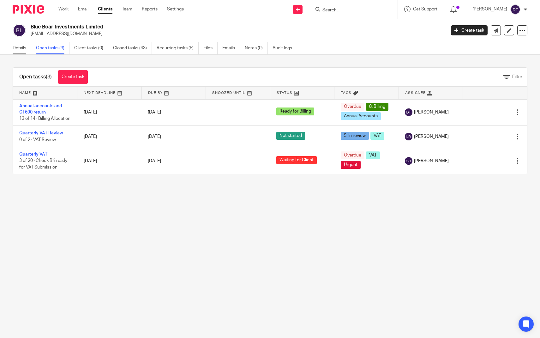
click at [21, 49] on link "Details" at bounding box center [22, 48] width 19 height 12
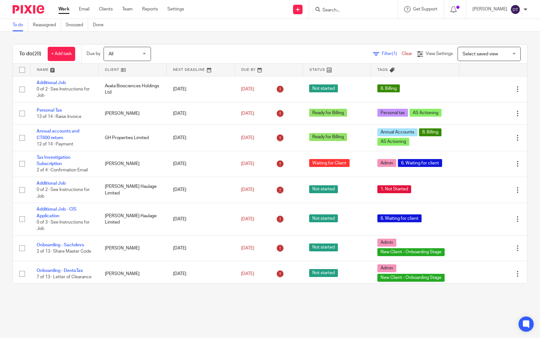
click at [66, 74] on link at bounding box center [65, 69] width 68 height 13
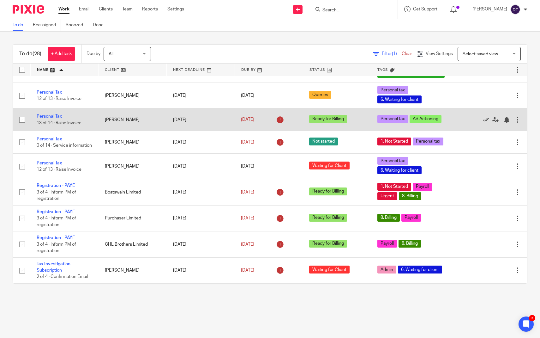
scroll to position [547, 0]
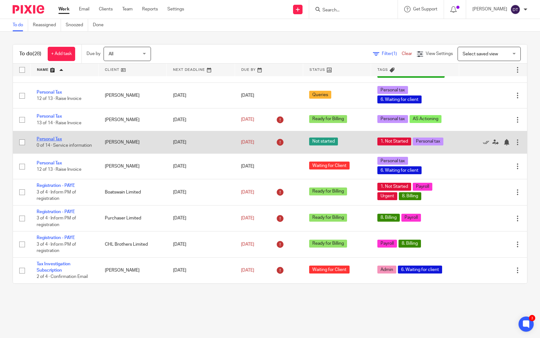
click at [58, 137] on link "Personal Tax" at bounding box center [49, 139] width 25 height 4
click at [53, 137] on link "Personal Tax" at bounding box center [49, 139] width 25 height 4
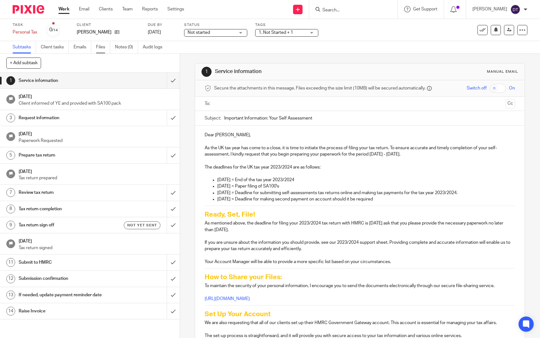
click at [109, 49] on link "Files" at bounding box center [103, 47] width 14 height 12
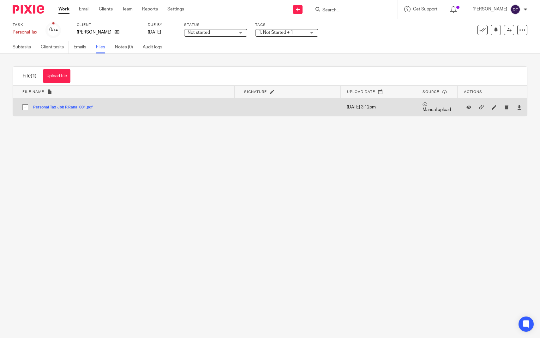
click at [69, 108] on button "Personal Tax Job P.Rana_001.pdf" at bounding box center [65, 107] width 64 height 4
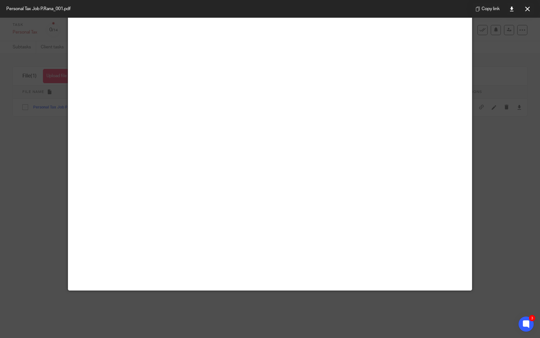
scroll to position [44, 0]
click at [526, 11] on icon at bounding box center [527, 9] width 5 height 5
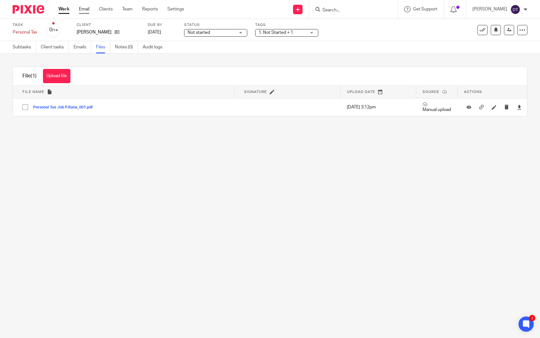
click at [89, 8] on link "Email" at bounding box center [84, 9] width 10 height 6
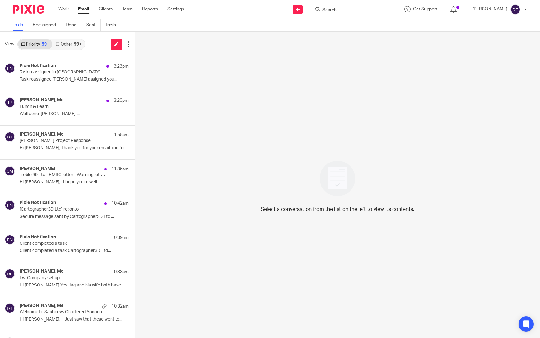
click at [70, 46] on link "Other 99+" at bounding box center [68, 44] width 32 height 10
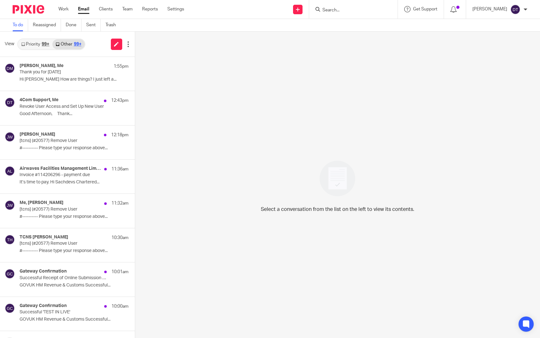
click at [42, 43] on div "99+" at bounding box center [46, 44] width 8 height 4
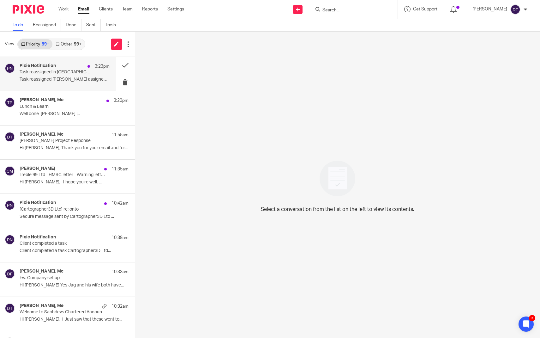
click at [55, 67] on h4 "Pixie Notification" at bounding box center [38, 65] width 36 height 5
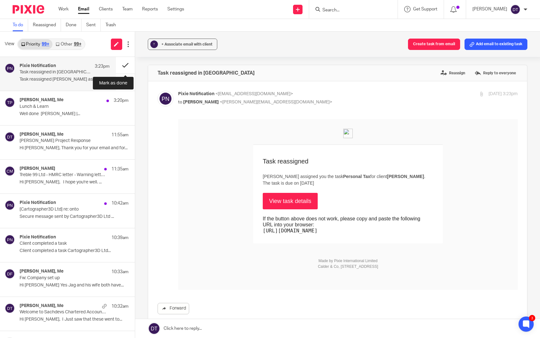
click at [128, 65] on button at bounding box center [125, 65] width 19 height 17
click at [53, 81] on p "Task reassigned George Foster assigned you..." at bounding box center [65, 79] width 90 height 5
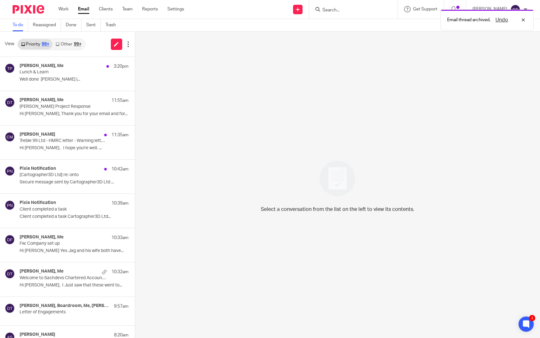
click at [53, 81] on p "Well done Tina Pennycuick |..." at bounding box center [74, 79] width 109 height 5
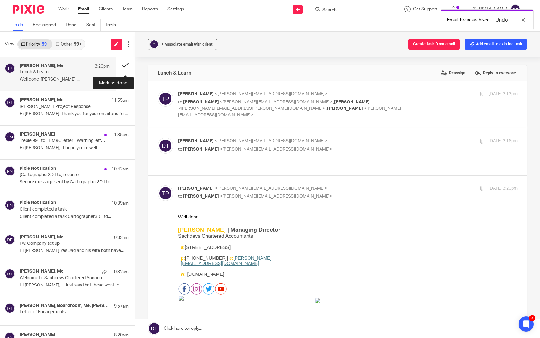
click at [128, 66] on button at bounding box center [125, 65] width 19 height 17
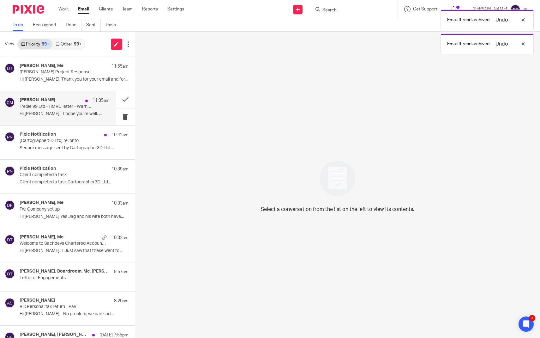
click at [89, 111] on p "Hi Inderveer, I hope you're well. ..." at bounding box center [65, 113] width 90 height 5
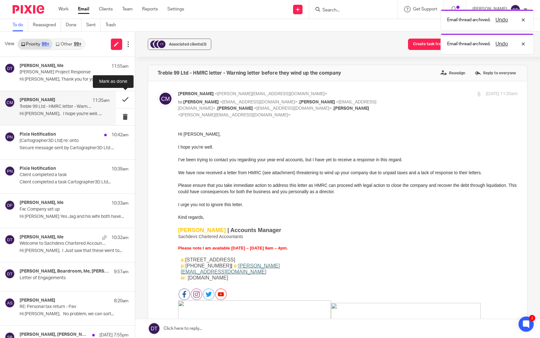
click at [128, 100] on button at bounding box center [125, 99] width 19 height 17
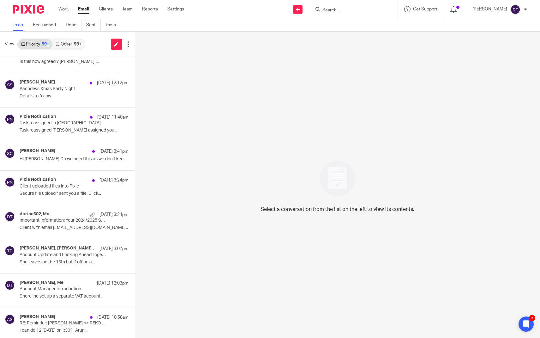
scroll to position [451, 0]
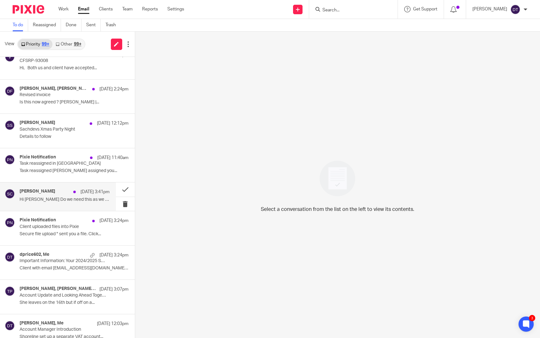
click at [70, 189] on div "22 Sep 3:41pm" at bounding box center [89, 192] width 39 height 6
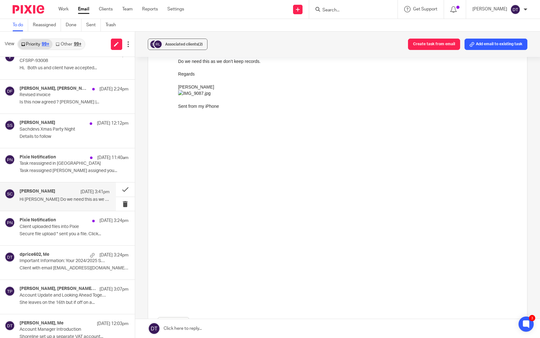
scroll to position [81, 0]
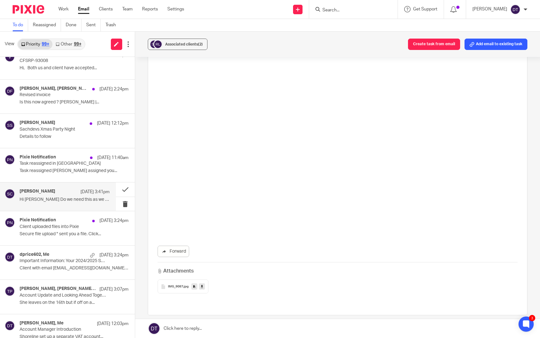
click at [211, 329] on link at bounding box center [337, 328] width 405 height 19
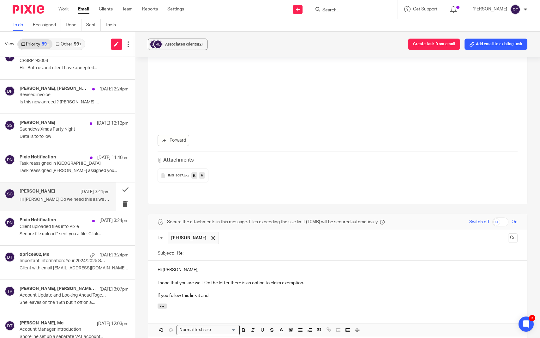
scroll to position [267, 0]
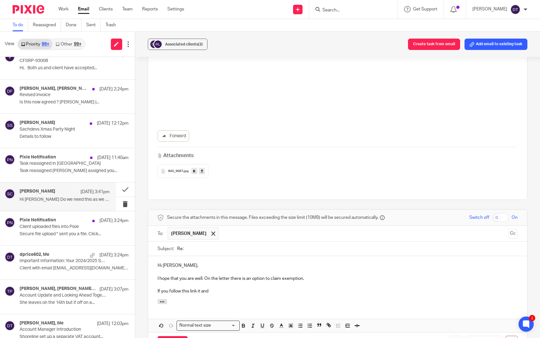
drag, startPoint x: 224, startPoint y: 284, endPoint x: 205, endPoint y: 284, distance: 19.3
click at [205, 288] on p "If you follow this link it and" at bounding box center [338, 291] width 360 height 6
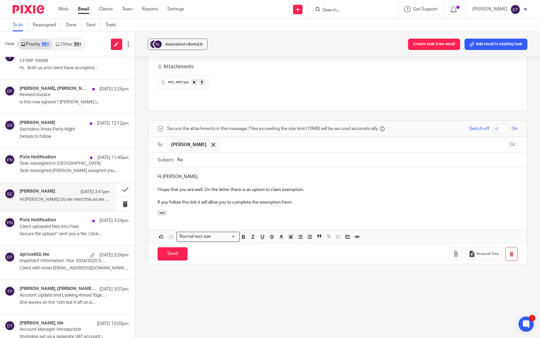
scroll to position [0, 0]
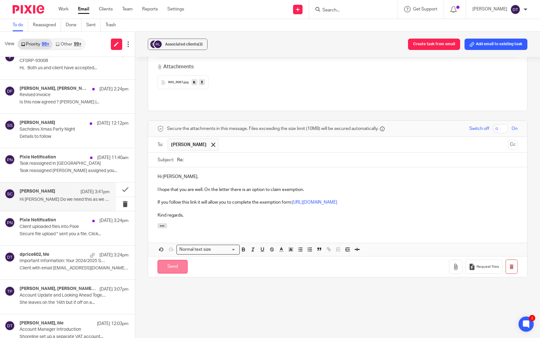
click at [174, 260] on input "Send" at bounding box center [173, 267] width 30 height 14
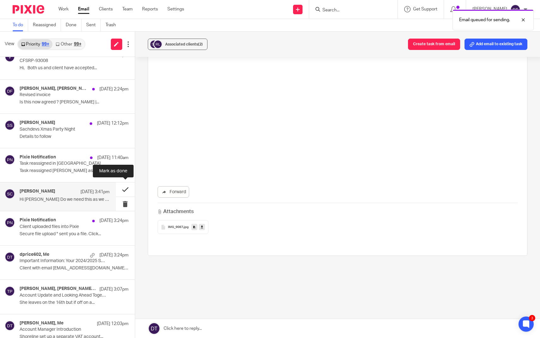
click at [127, 186] on button at bounding box center [125, 189] width 19 height 14
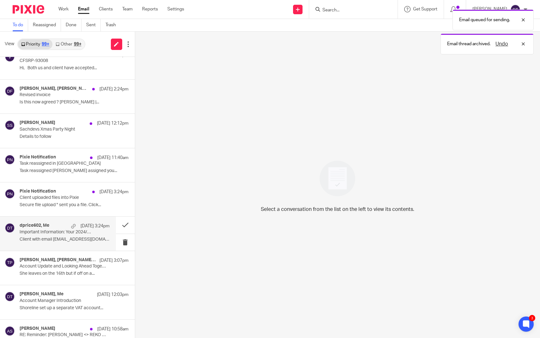
click at [44, 231] on p "Important Information: Your 2024/2025 Self Assessment" at bounding box center [56, 231] width 72 height 5
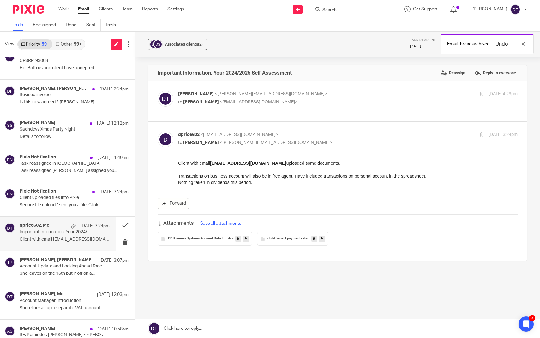
click at [176, 198] on link "Forward" at bounding box center [174, 203] width 32 height 11
click at [195, 331] on link at bounding box center [337, 328] width 405 height 19
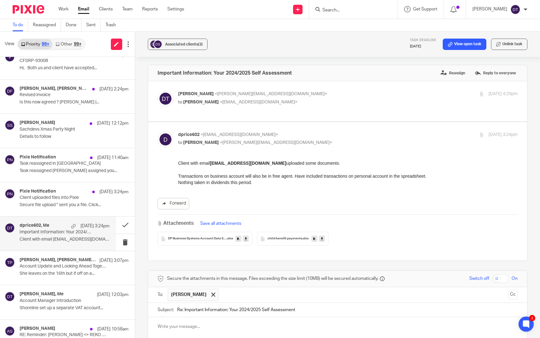
scroll to position [109, 0]
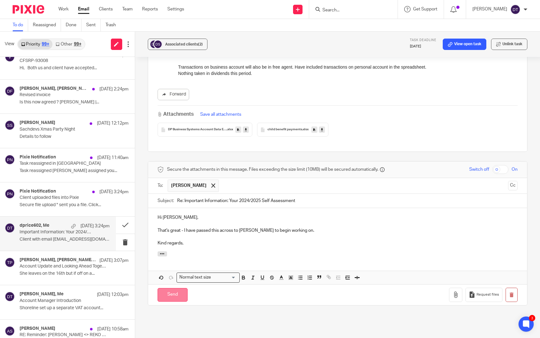
click at [174, 288] on input "Send" at bounding box center [173, 295] width 30 height 14
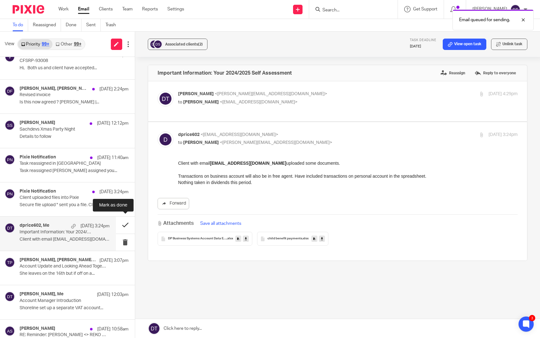
click at [125, 223] on button at bounding box center [125, 224] width 19 height 17
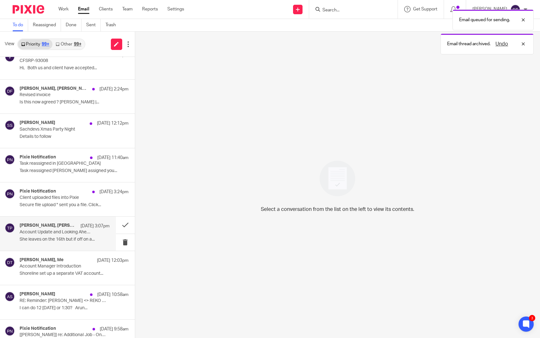
click at [77, 240] on div "Tina Pennycuick, Nadia Ahmed, Chetna Mistry 22 Sep 3:07pm Account Update and Lo…" at bounding box center [65, 233] width 90 height 21
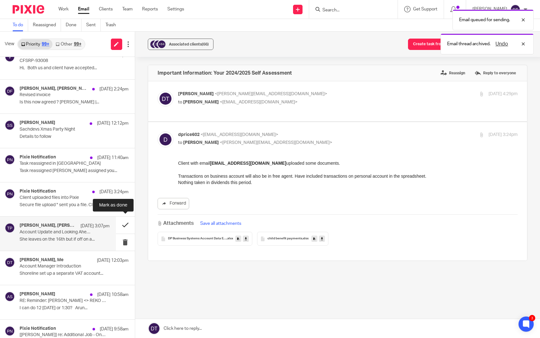
click at [127, 224] on button at bounding box center [125, 224] width 19 height 17
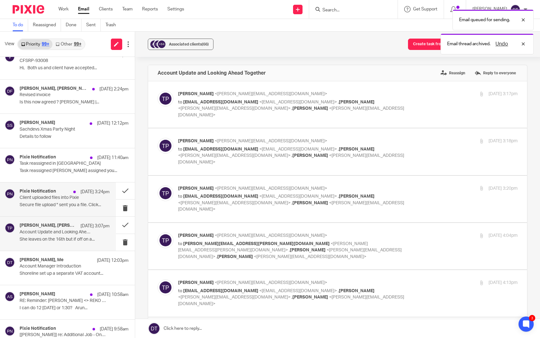
click at [80, 195] on p "Client uploaded files into Pixie" at bounding box center [56, 197] width 72 height 5
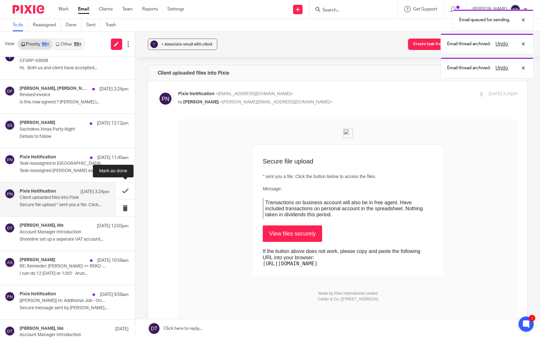
click at [126, 188] on button at bounding box center [125, 190] width 19 height 17
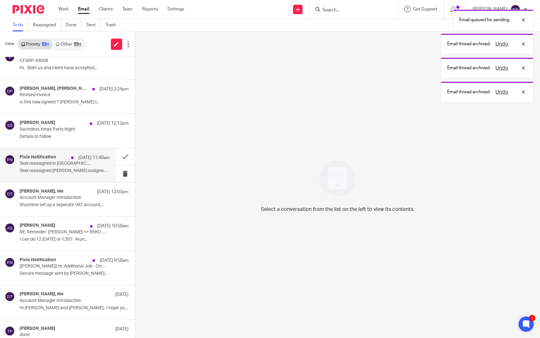
click at [69, 164] on div "Pixie Notification 23 Sep 11:40am Task reassigned in Pixie Task reassigned Chet…" at bounding box center [65, 164] width 90 height 21
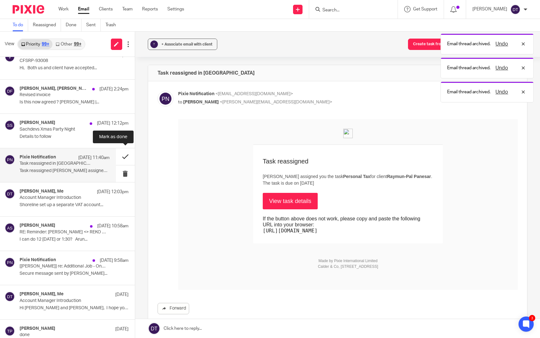
click at [125, 157] on button at bounding box center [125, 156] width 19 height 17
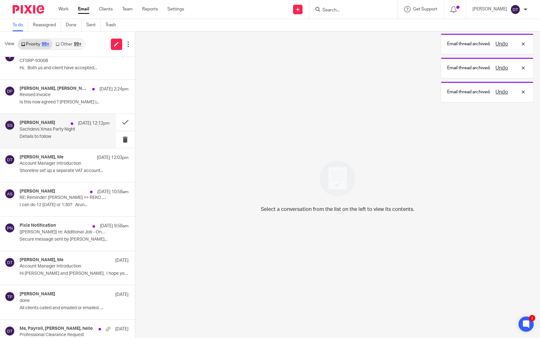
click at [85, 134] on p "Details to follow" at bounding box center [65, 136] width 90 height 5
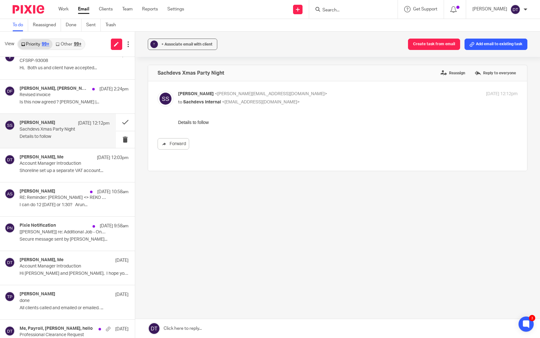
click at [76, 47] on link "Other 99+" at bounding box center [68, 44] width 32 height 10
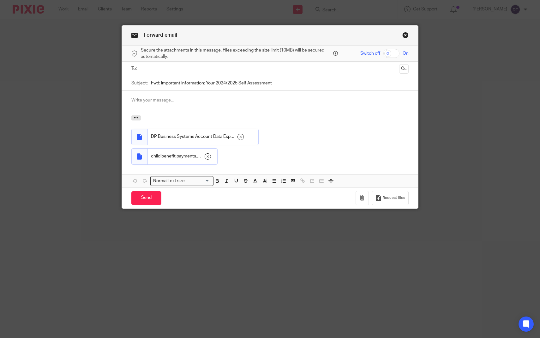
click at [203, 69] on input "text" at bounding box center [270, 68] width 254 height 7
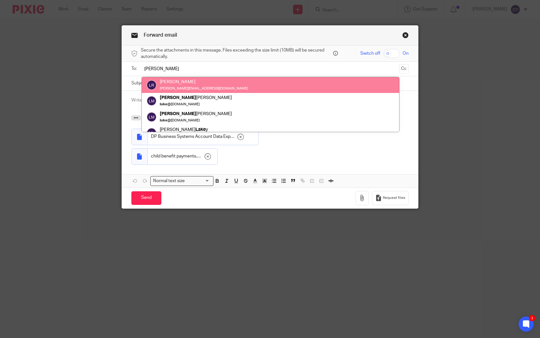
type input "[PERSON_NAME]"
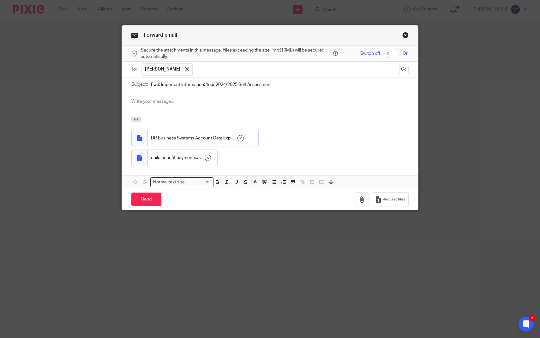
click at [186, 113] on div at bounding box center [270, 104] width 297 height 25
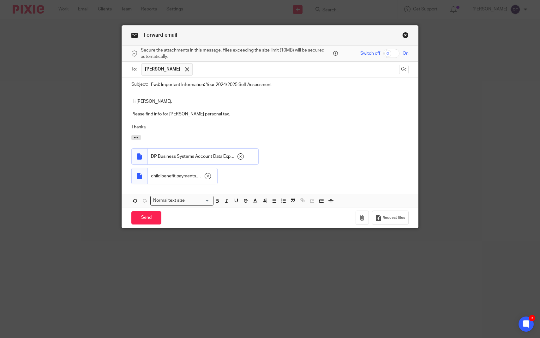
click at [148, 208] on div "Send You have unsaved changes Request files" at bounding box center [270, 217] width 297 height 21
click at [149, 215] on input "Send" at bounding box center [146, 218] width 30 height 14
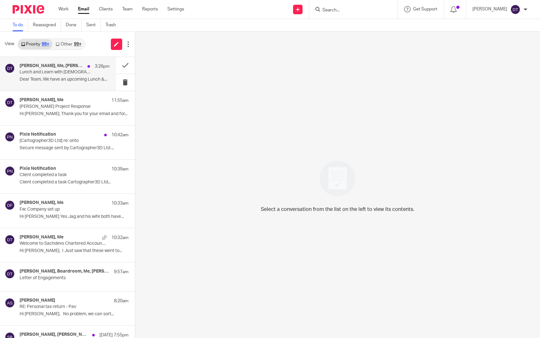
click at [59, 65] on h4 "[PERSON_NAME], Me, [PERSON_NAME], [PERSON_NAME], [PERSON_NAME], [PERSON_NAME], …" at bounding box center [52, 65] width 65 height 5
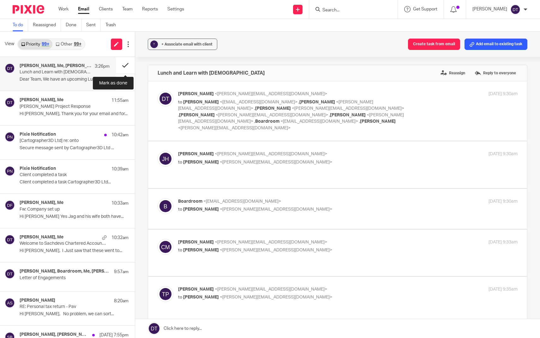
click at [125, 63] on button at bounding box center [125, 65] width 19 height 17
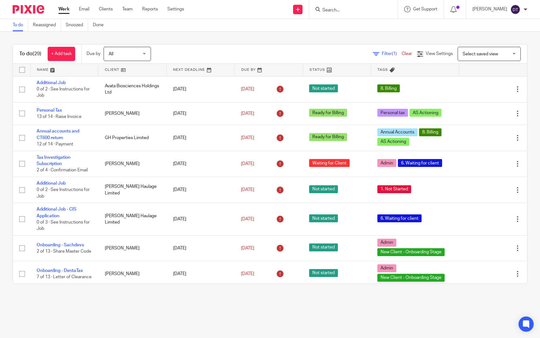
click at [60, 70] on link at bounding box center [65, 69] width 68 height 13
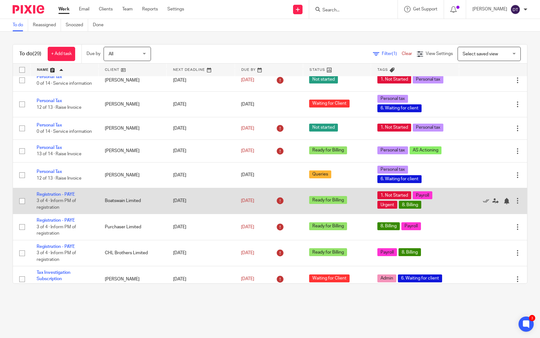
scroll to position [556, 0]
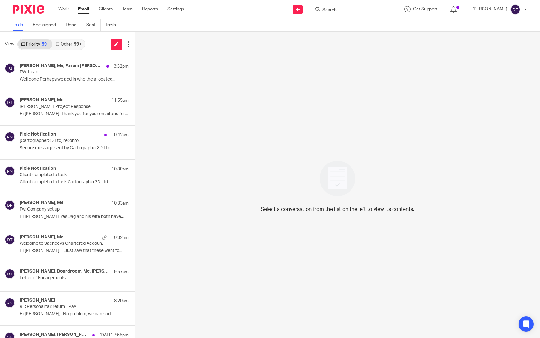
click at [80, 42] on div "99+" at bounding box center [78, 44] width 8 height 4
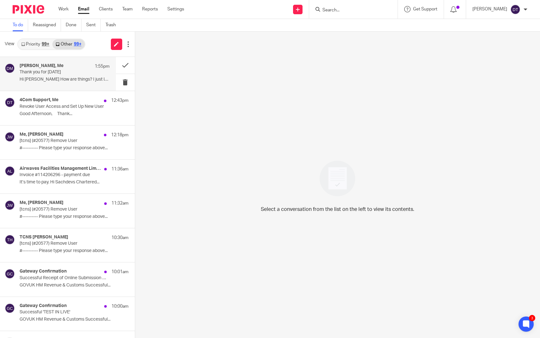
click at [66, 72] on p "Thank you for [DATE]" at bounding box center [56, 71] width 72 height 5
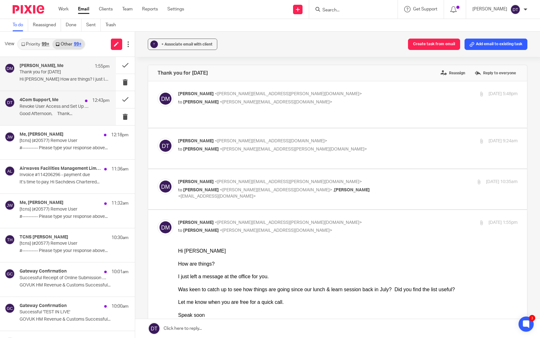
click at [68, 108] on p "Revoke User Access and Set Up New User" at bounding box center [56, 106] width 72 height 5
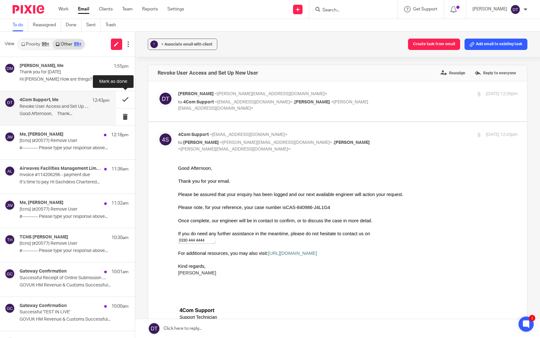
click at [126, 96] on button at bounding box center [125, 99] width 19 height 17
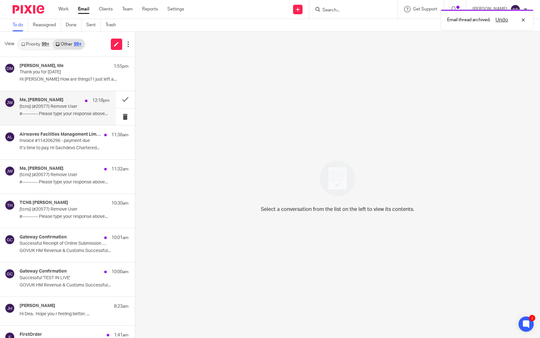
click at [67, 116] on div "Me, [PERSON_NAME] 12:18pm [tcns] (#20577) Remove User #---------- Please type y…" at bounding box center [65, 107] width 90 height 21
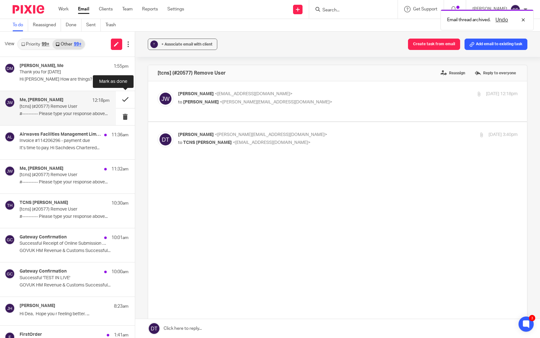
click at [125, 100] on button at bounding box center [125, 99] width 19 height 17
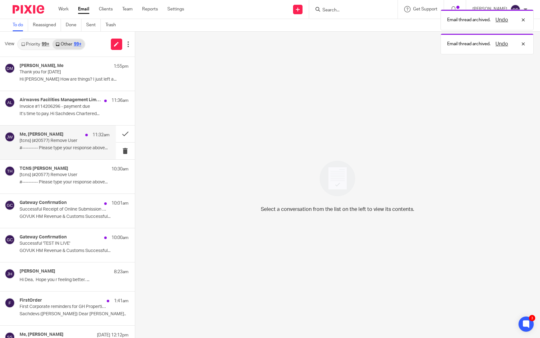
click at [67, 150] on p "#---------- Please type your response above..." at bounding box center [65, 147] width 90 height 5
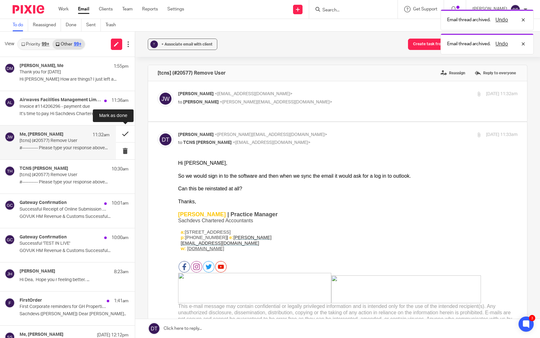
click at [130, 134] on button at bounding box center [125, 133] width 19 height 17
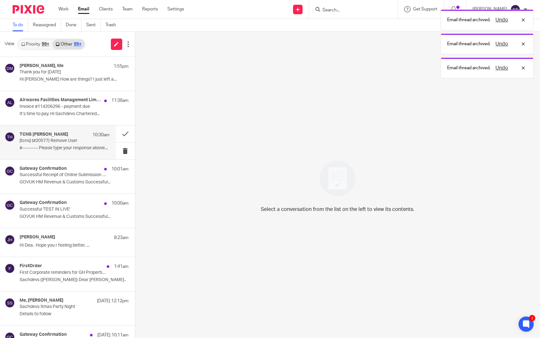
click at [78, 147] on p "#---------- Please type your response above..." at bounding box center [65, 147] width 90 height 5
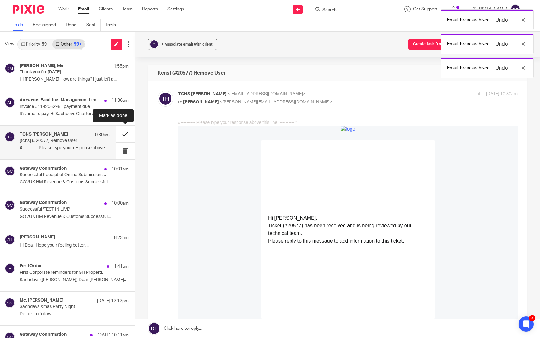
click at [128, 133] on button at bounding box center [125, 133] width 19 height 17
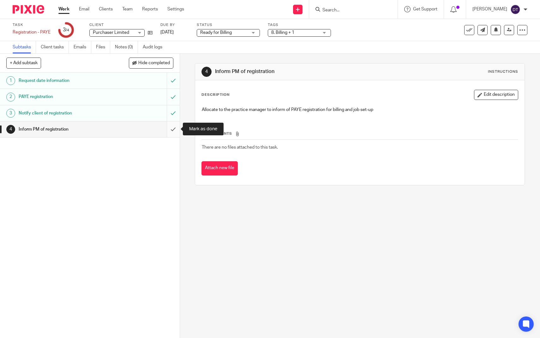
click at [177, 129] on input "submit" at bounding box center [90, 129] width 180 height 16
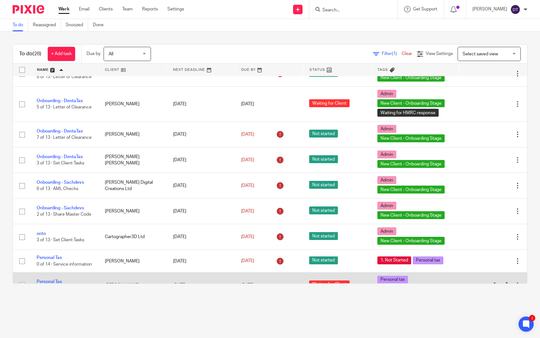
scroll to position [372, 0]
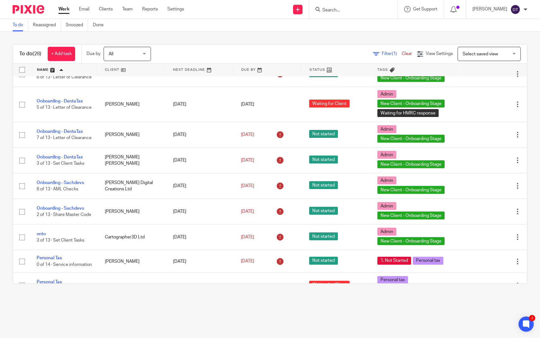
click at [362, 13] on div at bounding box center [353, 9] width 88 height 19
click at [360, 12] on input "Search" at bounding box center [350, 11] width 57 height 6
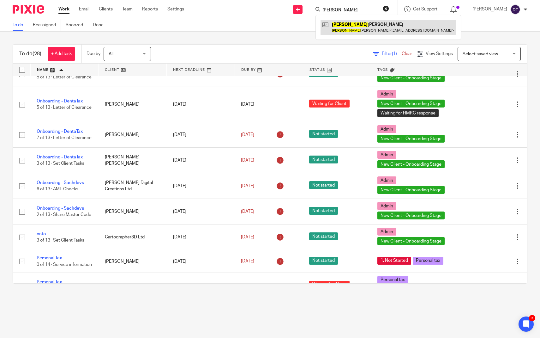
type input "leigh"
click at [367, 27] on link at bounding box center [389, 27] width 136 height 15
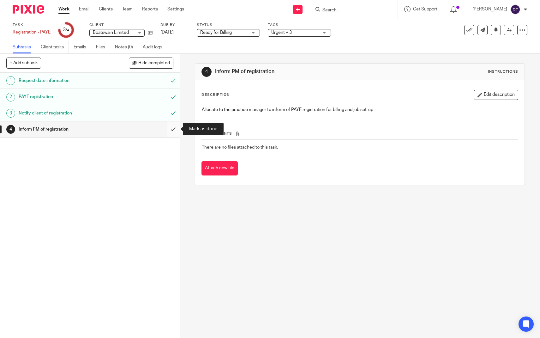
click at [175, 127] on input "submit" at bounding box center [90, 129] width 180 height 16
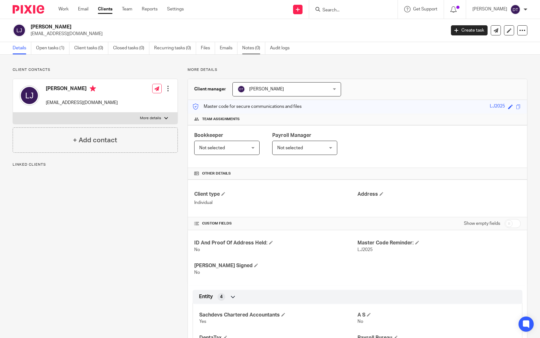
click at [250, 47] on link "Notes (0)" at bounding box center [253, 48] width 23 height 12
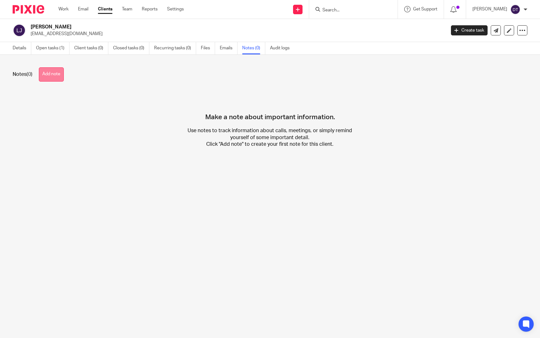
click at [57, 71] on button "Add note" at bounding box center [51, 74] width 25 height 14
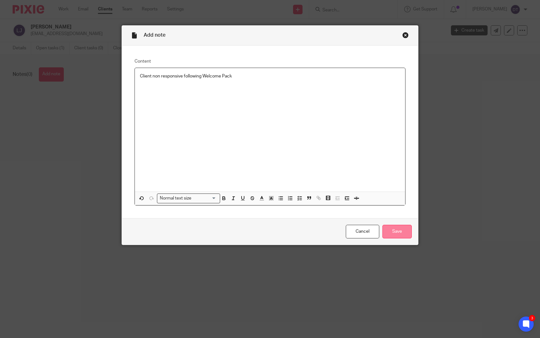
click at [396, 226] on input "Save" at bounding box center [397, 232] width 29 height 14
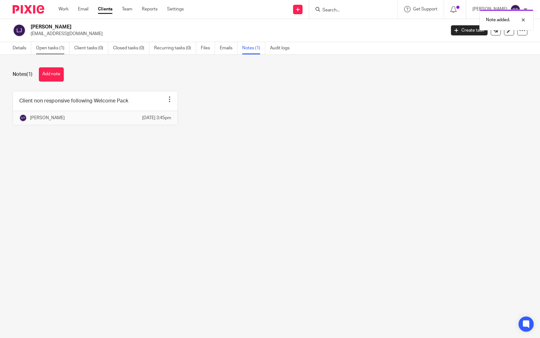
click at [54, 44] on link "Open tasks (1)" at bounding box center [52, 48] width 33 height 12
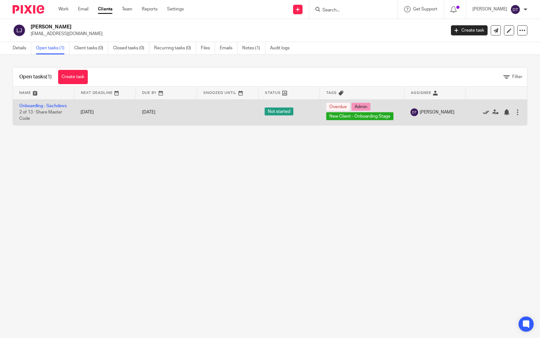
click at [485, 113] on icon at bounding box center [486, 112] width 6 height 6
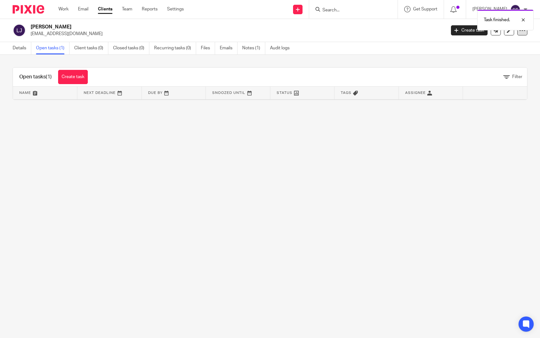
click at [524, 33] on div at bounding box center [522, 30] width 10 height 10
click at [477, 74] on button "Archive client" at bounding box center [488, 73] width 70 height 8
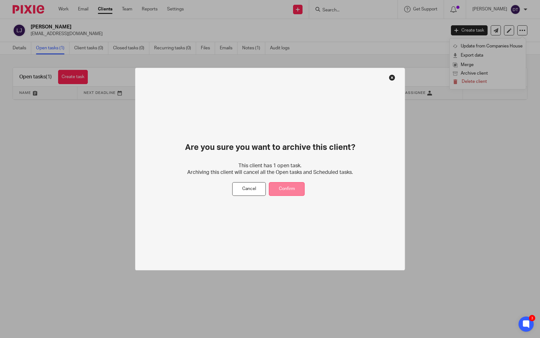
click at [291, 184] on button "Confirm" at bounding box center [287, 189] width 36 height 14
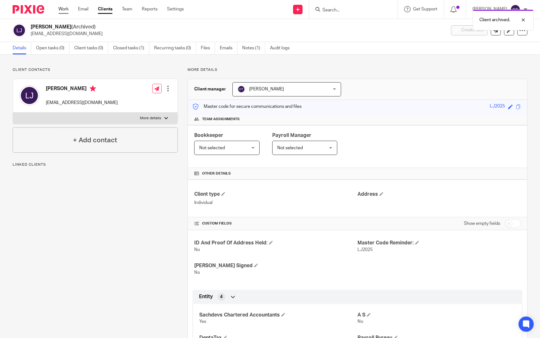
click at [65, 10] on link "Work" at bounding box center [63, 9] width 10 height 6
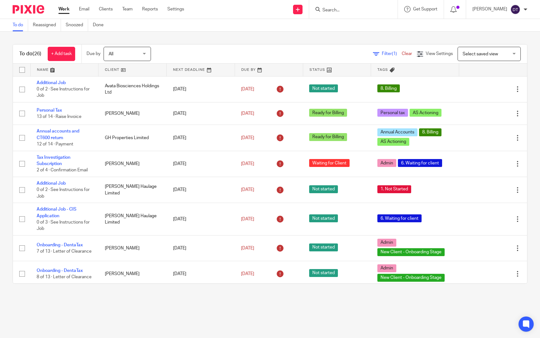
click at [58, 71] on link at bounding box center [65, 69] width 68 height 13
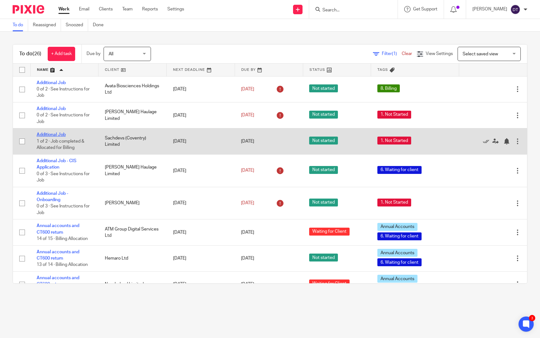
click at [47, 137] on link "Additional Job" at bounding box center [51, 134] width 29 height 4
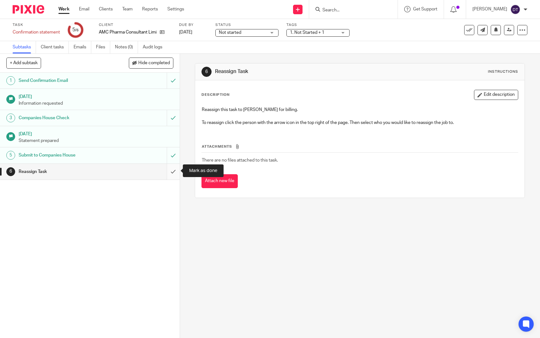
click at [174, 167] on input "submit" at bounding box center [90, 172] width 180 height 16
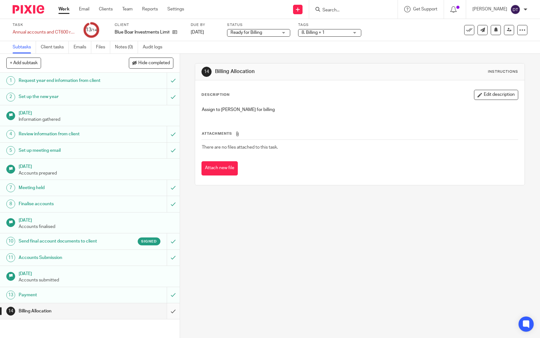
click at [170, 306] on input "submit" at bounding box center [90, 311] width 180 height 16
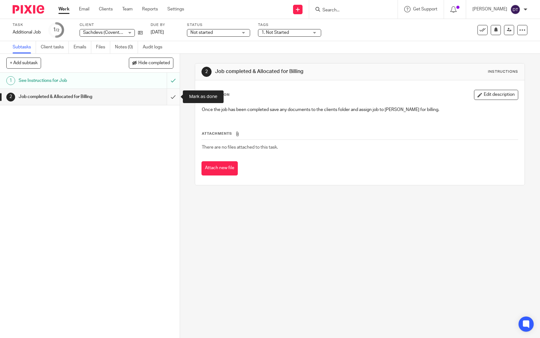
click at [173, 92] on input "submit" at bounding box center [90, 97] width 180 height 16
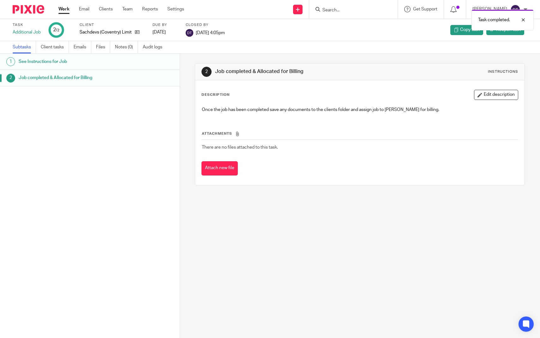
click at [62, 12] on link "Work" at bounding box center [63, 9] width 11 height 6
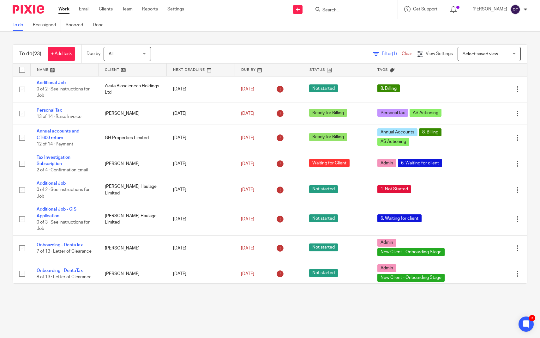
click at [59, 69] on link at bounding box center [65, 69] width 68 height 13
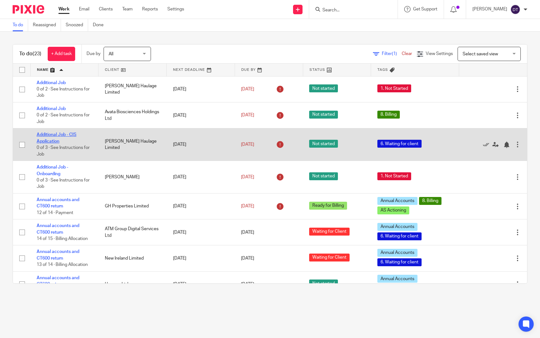
click at [57, 135] on link "Additional Job - CIS Application" at bounding box center [57, 137] width 40 height 11
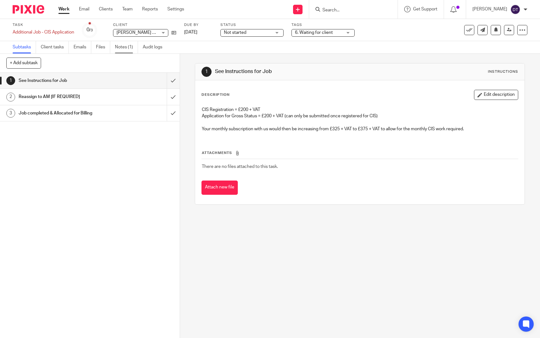
click at [126, 50] on link "Notes (1)" at bounding box center [126, 47] width 23 height 12
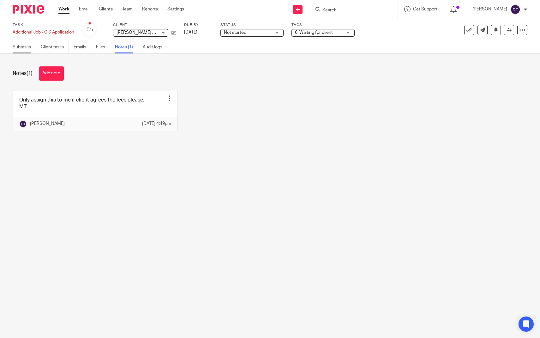
click at [15, 50] on link "Subtasks" at bounding box center [24, 47] width 23 height 12
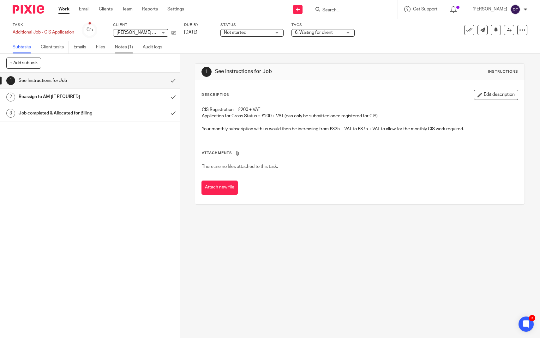
click at [117, 51] on link "Notes (1)" at bounding box center [126, 47] width 23 height 12
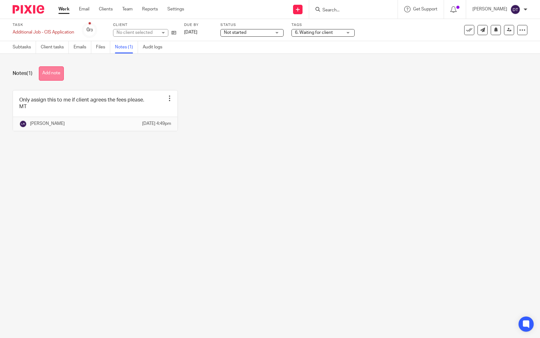
click at [45, 75] on button "Add note" at bounding box center [51, 73] width 25 height 14
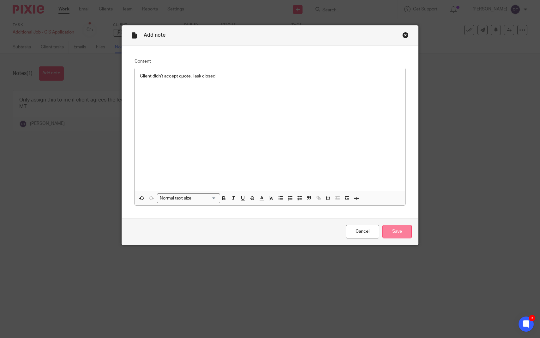
click at [402, 226] on input "Save" at bounding box center [397, 232] width 29 height 14
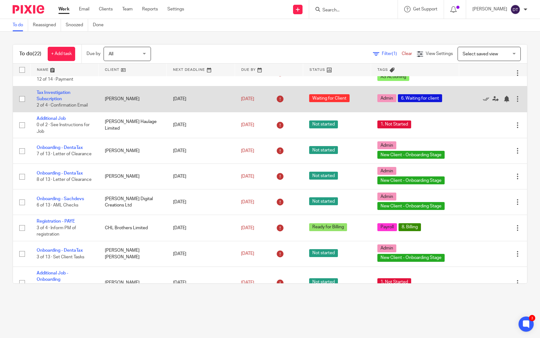
scroll to position [66, 0]
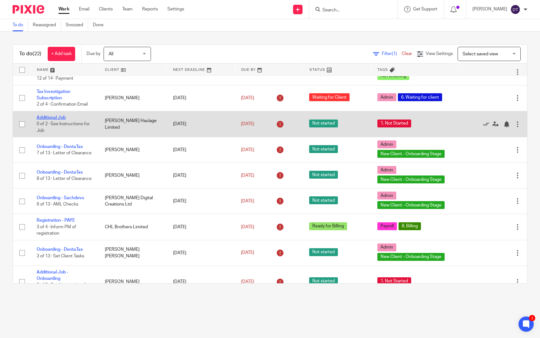
click at [61, 120] on link "Additional Job" at bounding box center [51, 117] width 29 height 4
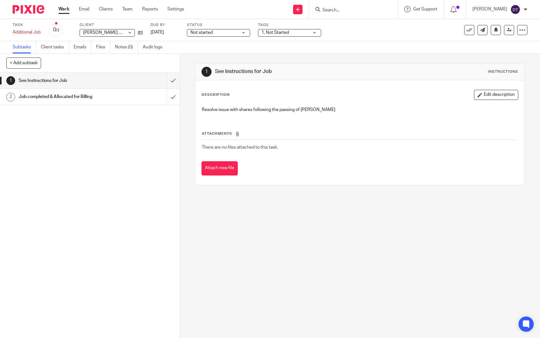
click at [66, 99] on h1 "Job completed & Allocated for Billing" at bounding box center [66, 96] width 95 height 9
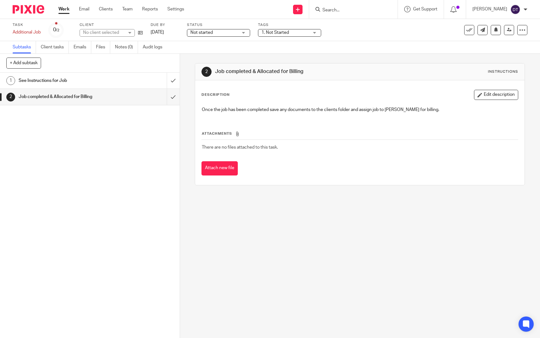
click at [67, 81] on h1 "See Instructions for Job" at bounding box center [66, 80] width 95 height 9
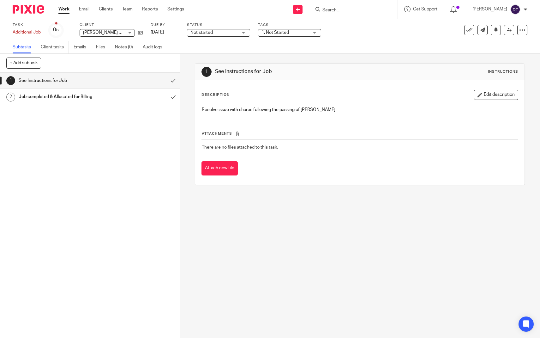
click at [63, 12] on link "Work" at bounding box center [63, 9] width 11 height 6
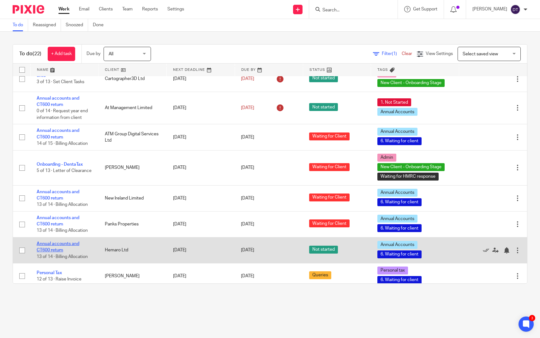
scroll to position [297, 0]
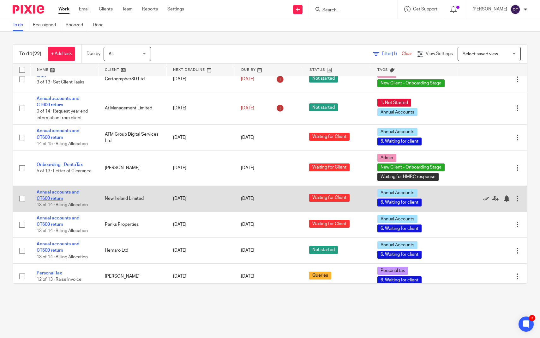
click at [55, 195] on link "Annual accounts and CT600 return" at bounding box center [58, 195] width 43 height 11
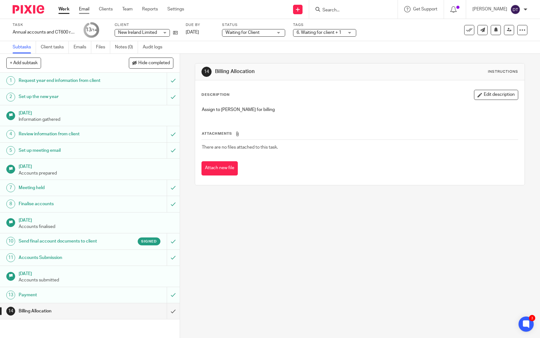
click at [82, 9] on link "Email" at bounding box center [84, 9] width 10 height 6
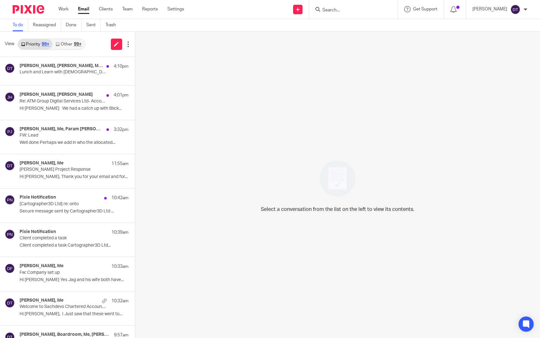
click at [73, 49] on link "Other 99+" at bounding box center [68, 44] width 32 height 10
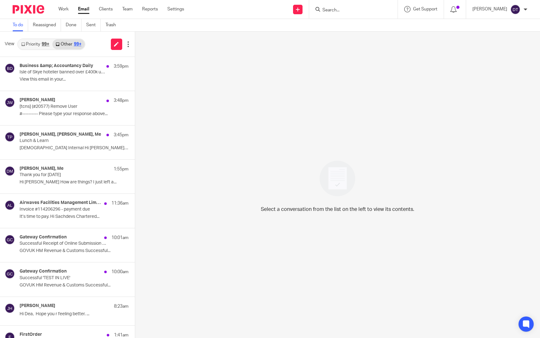
click at [47, 45] on div "99+" at bounding box center [46, 44] width 8 height 4
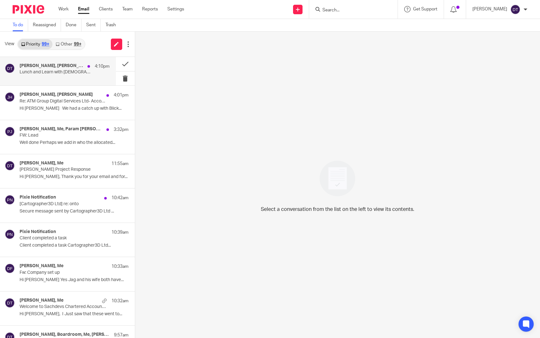
click at [53, 62] on div "[PERSON_NAME], [PERSON_NAME], Me, [PERSON_NAME], [PERSON_NAME], [PERSON_NAME], …" at bounding box center [58, 71] width 116 height 28
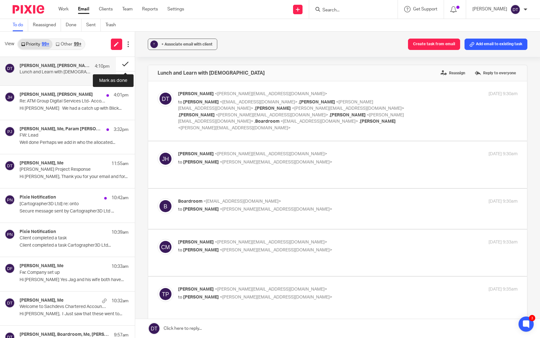
click at [130, 63] on button at bounding box center [125, 64] width 19 height 14
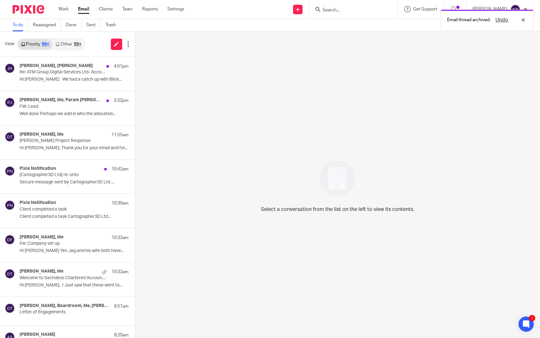
click at [68, 50] on div "View Priority 99+ Other 99+" at bounding box center [67, 44] width 135 height 25
click at [66, 44] on link "Other 99+" at bounding box center [68, 44] width 32 height 10
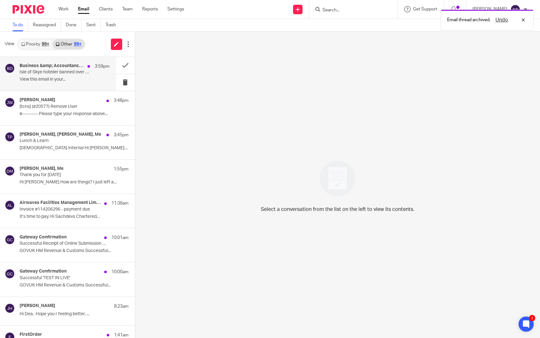
click at [66, 69] on div "Business &amp; Accountancy Daily 3:59pm" at bounding box center [65, 66] width 90 height 6
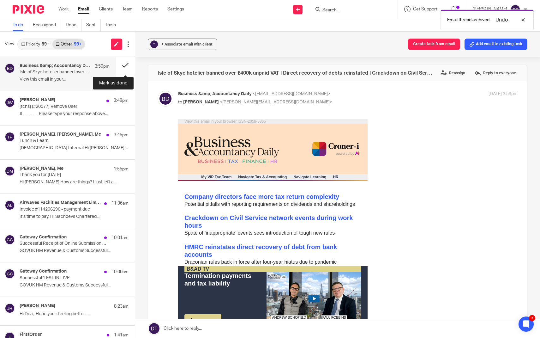
click at [128, 63] on button at bounding box center [125, 65] width 19 height 17
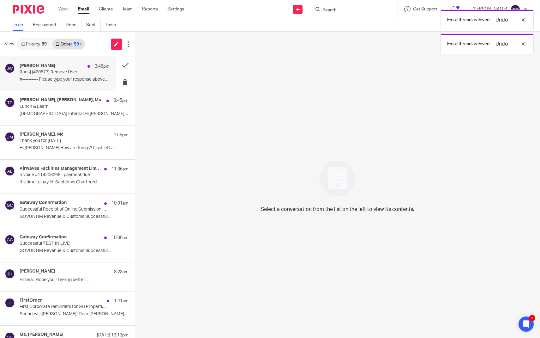
click at [76, 78] on p "#---------- Please type your response above..." at bounding box center [65, 79] width 90 height 5
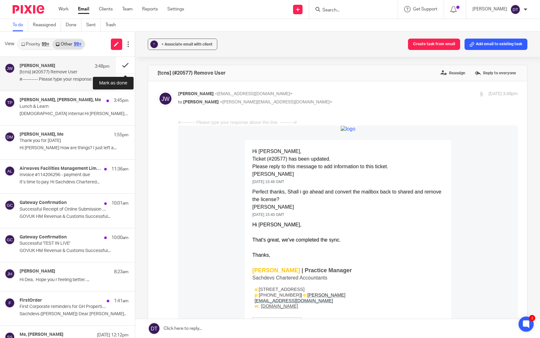
click at [127, 64] on button at bounding box center [125, 65] width 19 height 17
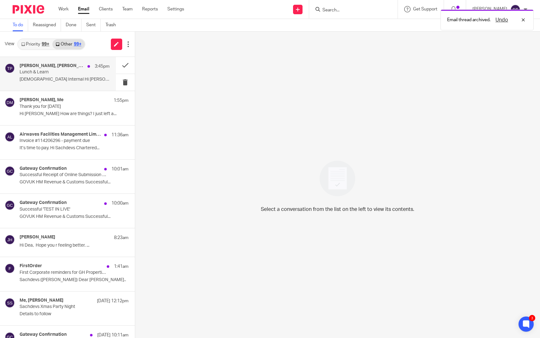
click at [83, 75] on div "Natasha Davis, Tina Pennycuick, Me 3:45pm Lunch & Learn Wesleyan Internal Hi De…" at bounding box center [65, 73] width 90 height 21
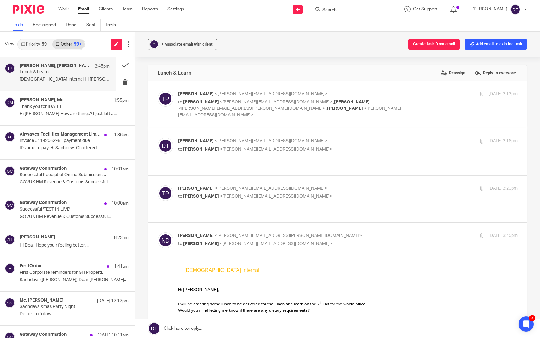
click at [40, 45] on link "Priority 99+" at bounding box center [35, 44] width 34 height 10
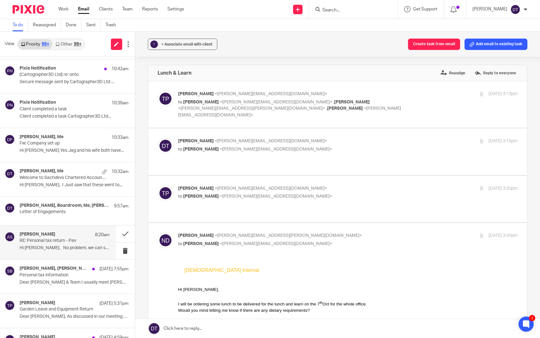
scroll to position [101, 0]
click at [67, 238] on p "RE: Personal tax return - Pav" at bounding box center [56, 239] width 72 height 5
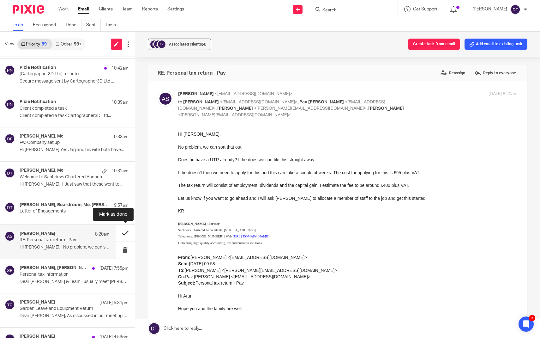
scroll to position [0, 0]
click at [125, 232] on button at bounding box center [125, 233] width 19 height 17
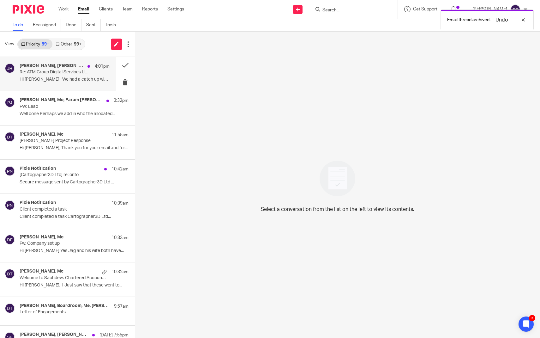
click at [77, 81] on p "Hi Jodie We had a catch up with Blick..." at bounding box center [65, 79] width 90 height 5
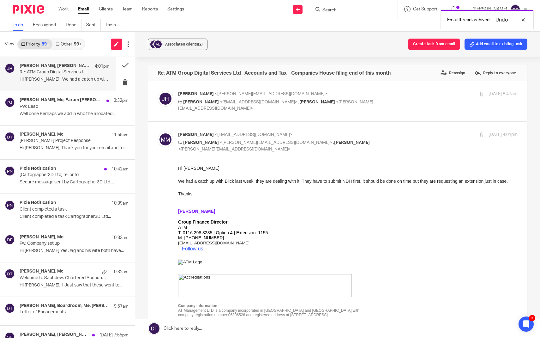
click at [370, 94] on p "Jodie Hall <jodie@sachdevs-ca.com>" at bounding box center [291, 94] width 226 height 7
checkbox input "true"
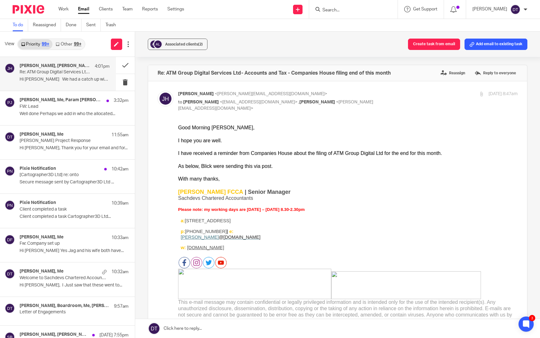
click at [72, 44] on link "Other 99+" at bounding box center [68, 44] width 32 height 10
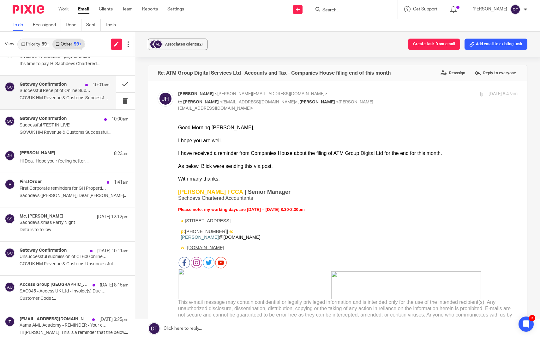
scroll to position [86, 0]
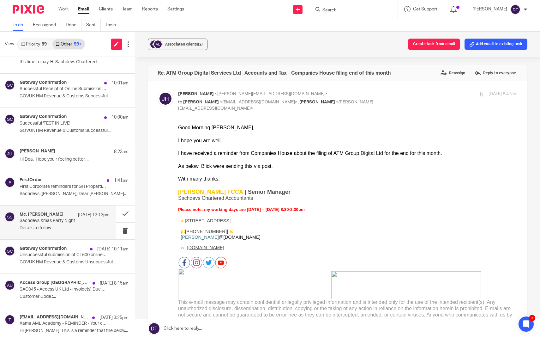
click at [58, 222] on div "Me, Sonia Sachdev 23 Sep 12:12pm Sachdevs Xmas Party Night Details to follow" at bounding box center [65, 222] width 90 height 21
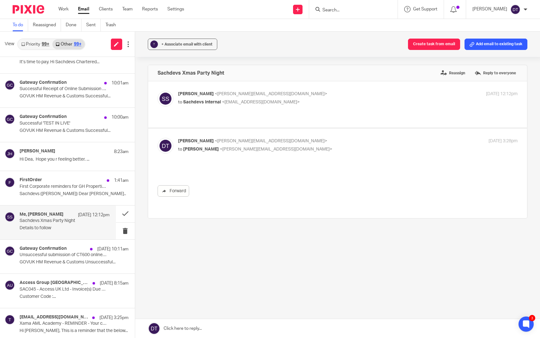
scroll to position [0, 0]
click at [126, 207] on button at bounding box center [125, 213] width 19 height 17
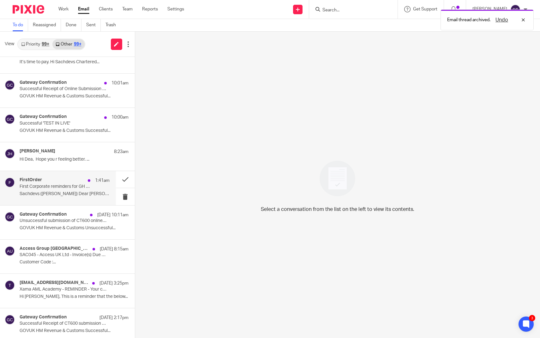
click at [82, 189] on div "FirstOrder 1:41am First Corporate reminders for GH Properties Limited etc. Sach…" at bounding box center [65, 187] width 90 height 21
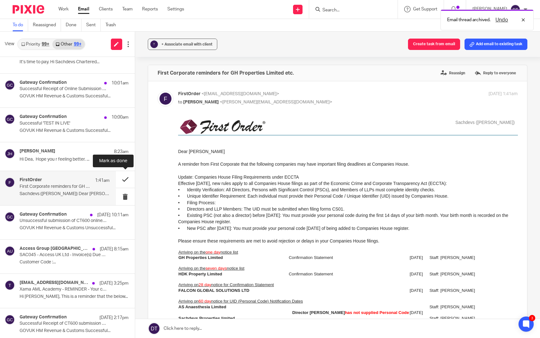
click at [126, 179] on button at bounding box center [125, 179] width 19 height 17
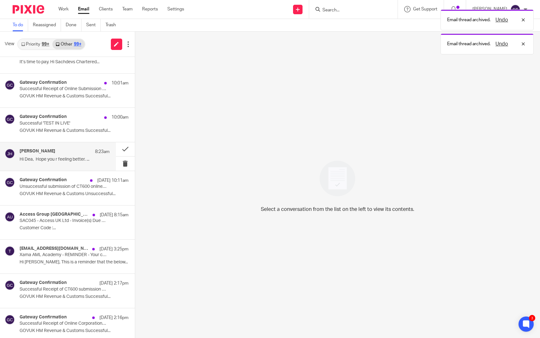
click at [80, 157] on p "Hi Dea, Hope you r feeling better. ..." at bounding box center [65, 159] width 90 height 5
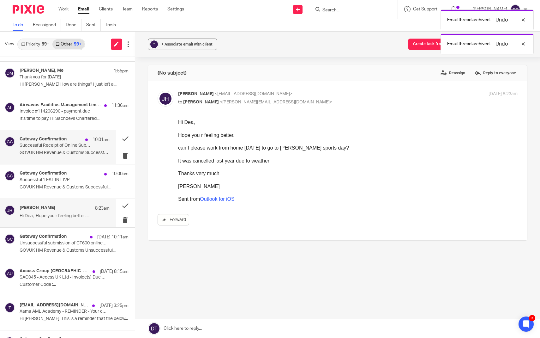
scroll to position [28, 0]
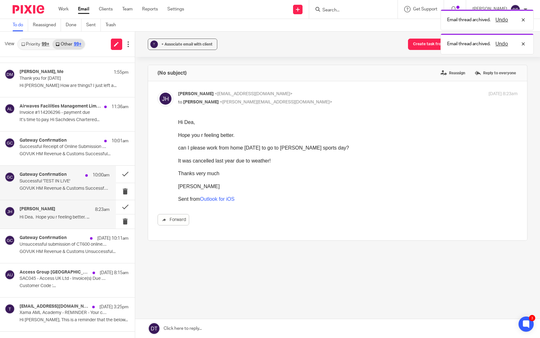
click at [59, 191] on div "Gateway Confirmation 10:00am Successful 'TEST IN LIVE' GOVUK HM Revenue & Custo…" at bounding box center [65, 182] width 90 height 21
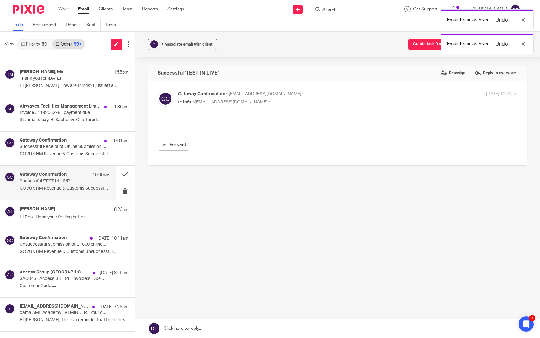
scroll to position [0, 0]
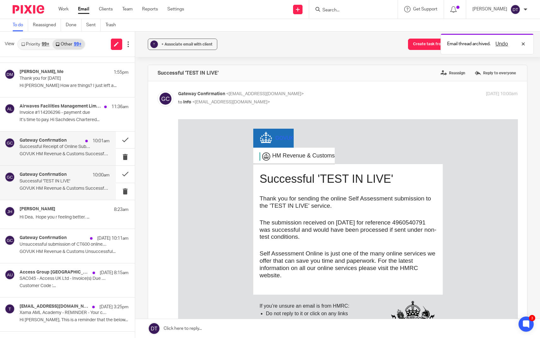
click at [68, 148] on p "Successful Receipt of Online Submission for Reference 4960540791" at bounding box center [56, 146] width 72 height 5
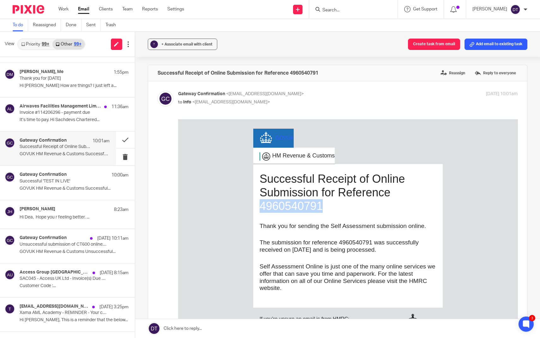
drag, startPoint x: 331, startPoint y: 210, endPoint x: 261, endPoint y: 207, distance: 70.8
click at [261, 207] on h1 "Successful Receipt of Online Submission for Reference 4960540791" at bounding box center [347, 192] width 177 height 41
copy h1 "4960540791"
click at [126, 140] on button at bounding box center [125, 139] width 19 height 17
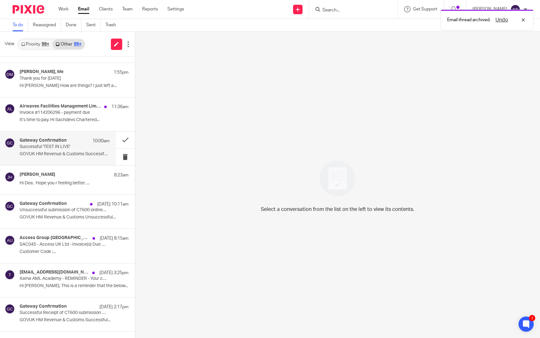
click at [69, 144] on p "Successful 'TEST IN LIVE'" at bounding box center [56, 146] width 72 height 5
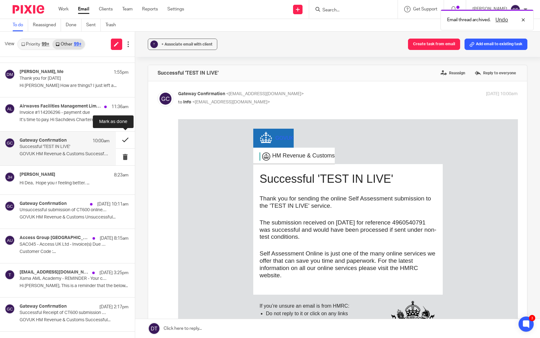
click at [127, 141] on button at bounding box center [125, 139] width 19 height 17
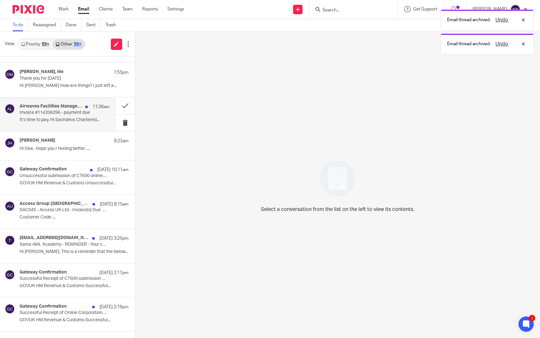
click at [56, 127] on div "Airwaves Facilities Management Limited 11:36am Invoice #114206296 - payment due…" at bounding box center [58, 114] width 116 height 34
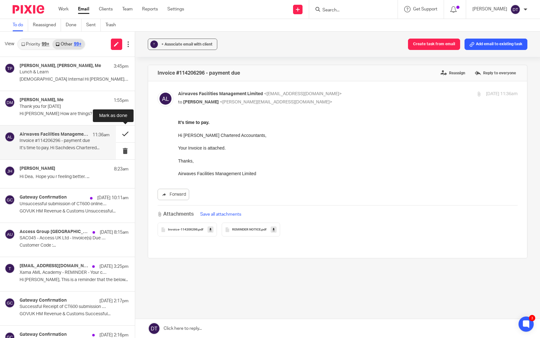
click at [126, 133] on button at bounding box center [125, 133] width 19 height 17
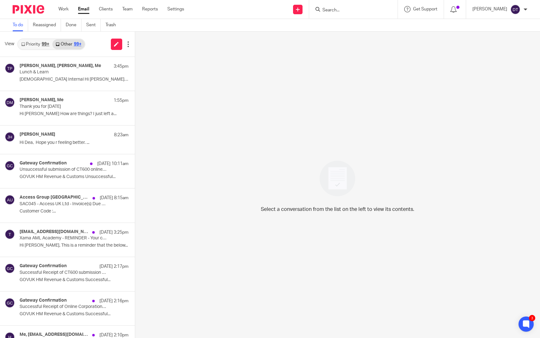
click at [45, 40] on link "Priority 99+" at bounding box center [35, 44] width 34 height 10
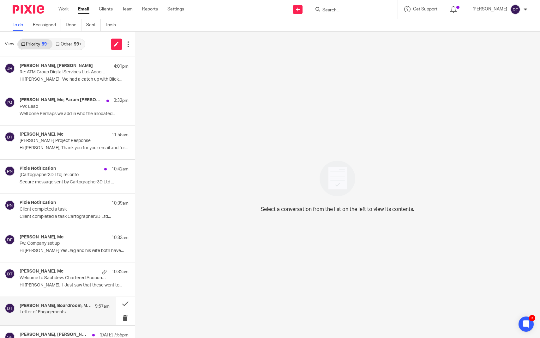
click at [46, 307] on h4 "Tina Pennycuick, Boardroom, Me, Arun's Office" at bounding box center [56, 305] width 72 height 5
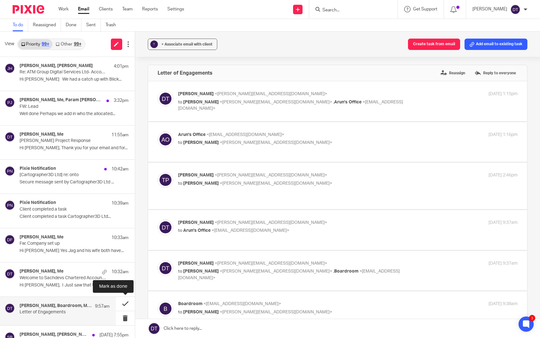
click at [124, 304] on button at bounding box center [125, 304] width 19 height 14
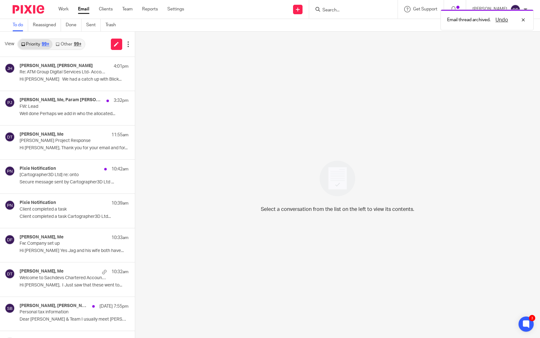
click at [70, 44] on link "Other 99+" at bounding box center [68, 44] width 32 height 10
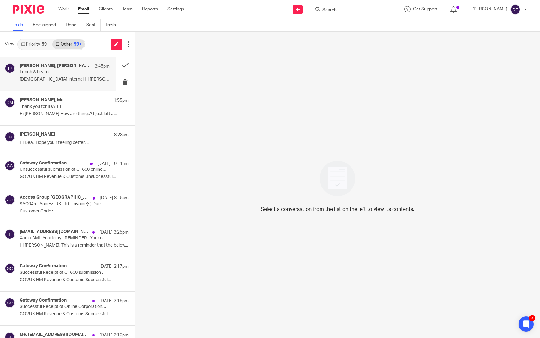
click at [72, 85] on div "Natasha Davis, Tina Pennycuick, Me 3:45pm Lunch & Learn Wesleyan Internal Hi De…" at bounding box center [58, 74] width 116 height 34
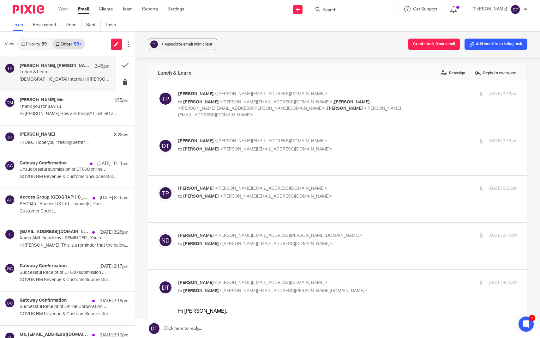
click at [69, 76] on div "Natasha Davis, Tina Pennycuick, Me 3:45pm Lunch & Learn Wesleyan Internal Hi De…" at bounding box center [65, 73] width 90 height 21
click at [126, 64] on button at bounding box center [125, 65] width 19 height 17
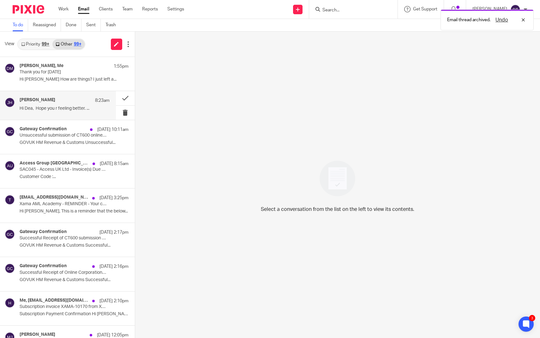
click at [75, 113] on div "Jodie Hall 8:23am Hi Dea, Hope you r feeling better. ..." at bounding box center [58, 105] width 116 height 28
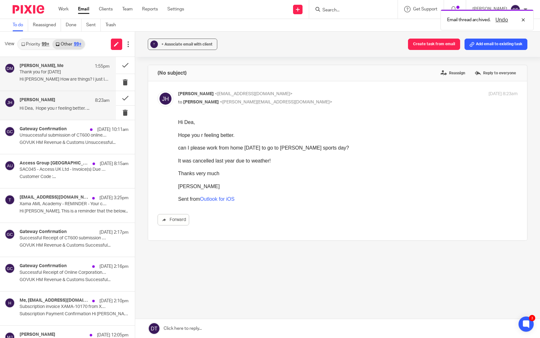
click at [67, 74] on p "Thank you for today" at bounding box center [56, 71] width 72 height 5
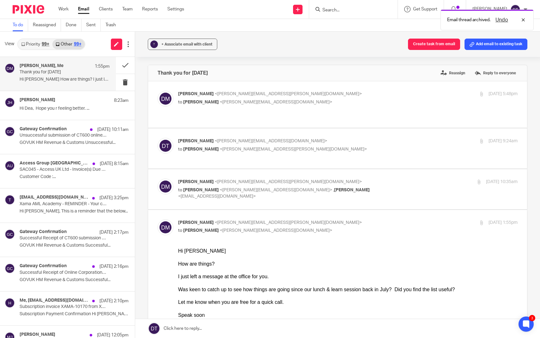
click at [39, 43] on link "Priority 99+" at bounding box center [35, 44] width 34 height 10
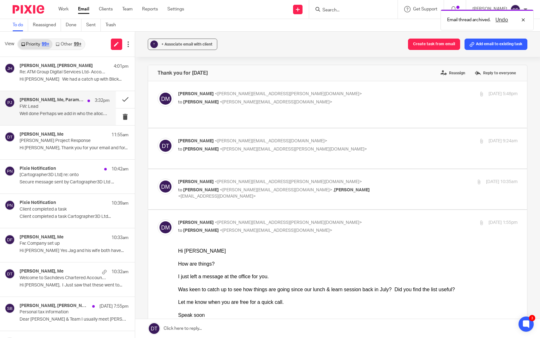
click at [55, 116] on p "Well done Perhaps we add in who the allocated..." at bounding box center [65, 113] width 90 height 5
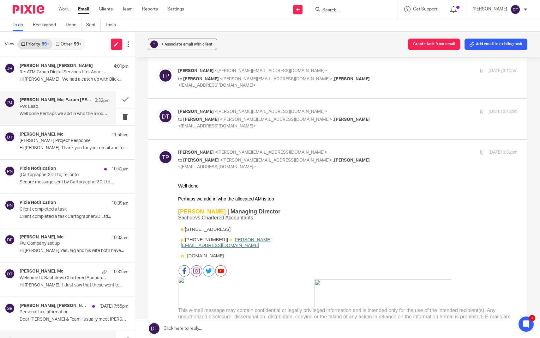
scroll to position [197, 0]
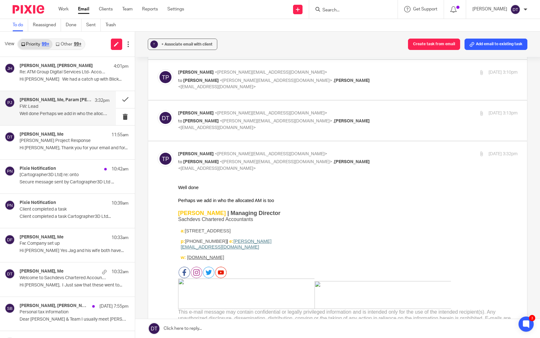
click at [305, 47] on div "? + Associate email with client Create task from email Add email to existing ta…" at bounding box center [337, 44] width 405 height 25
click at [124, 99] on button at bounding box center [125, 99] width 19 height 17
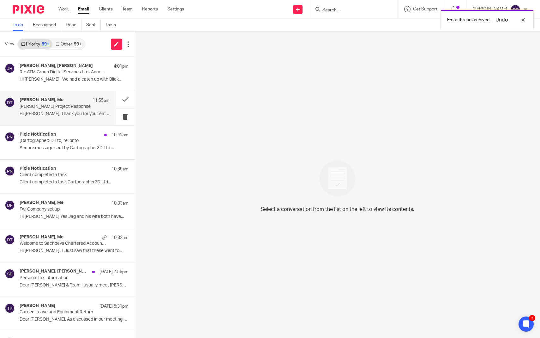
click at [68, 119] on div "Tina Pennycuick, Me 11:55am Dan Project Response Hi Dan, Thank you for your ema…" at bounding box center [58, 108] width 116 height 34
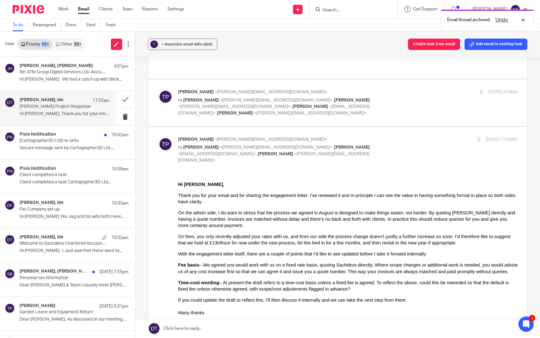
scroll to position [50, 0]
click at [130, 99] on button at bounding box center [125, 99] width 19 height 17
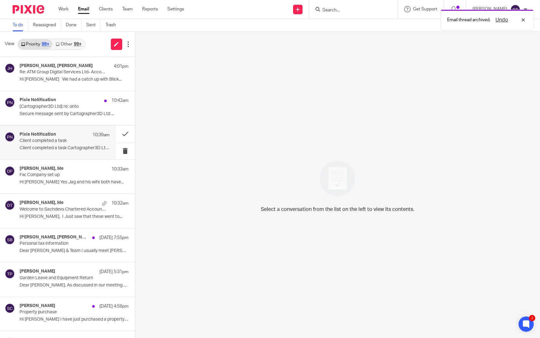
click at [85, 137] on div "Pixie Notification 10:39am" at bounding box center [65, 135] width 90 height 6
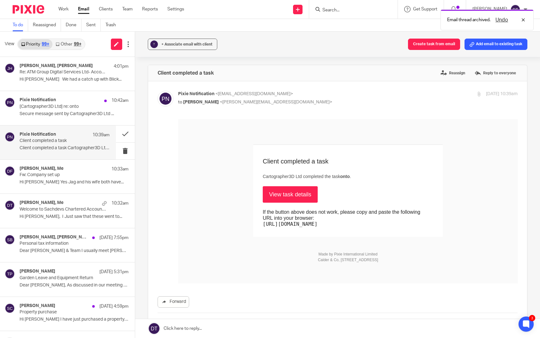
scroll to position [0, 0]
click at [288, 199] on link "View task details" at bounding box center [289, 194] width 55 height 16
click at [126, 139] on button at bounding box center [125, 133] width 19 height 17
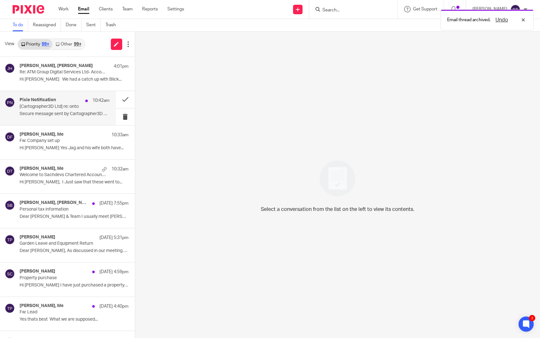
click at [70, 114] on p "Secure message sent by Cartographer3D Ltd ..." at bounding box center [65, 113] width 90 height 5
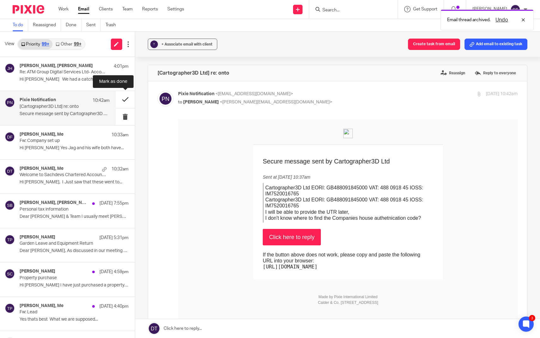
click at [130, 95] on button at bounding box center [125, 99] width 19 height 17
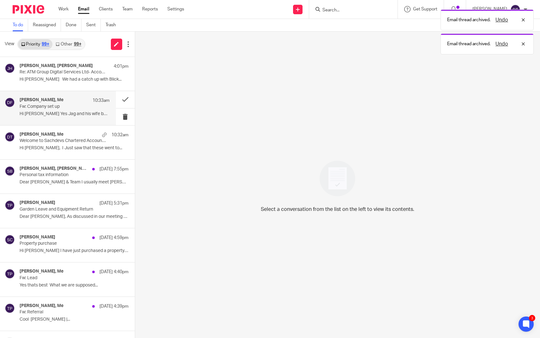
click at [71, 113] on p "Hi [PERSON_NAME] Yes Jag and his wife both have..." at bounding box center [65, 113] width 90 height 5
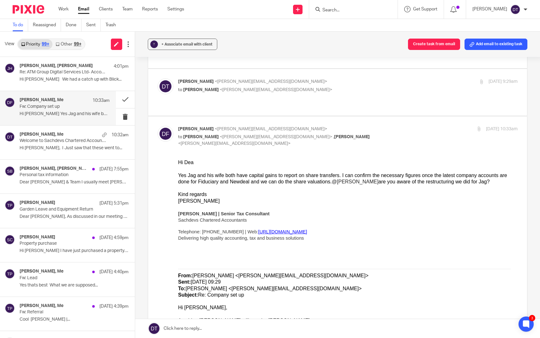
scroll to position [59, 0]
drag, startPoint x: 179, startPoint y: 175, endPoint x: 342, endPoint y: 175, distance: 162.7
click at [342, 175] on div "Yes Jag and his wife both have capital gains to report on share transfers. I ca…" at bounding box center [348, 178] width 340 height 13
copy div "Yes Jag and his wife both have capital gains to report on share transfers."
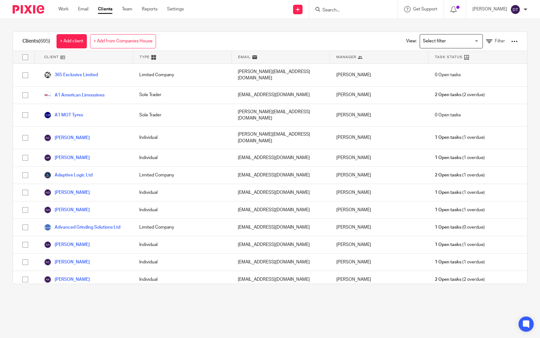
click at [493, 37] on div "View: Loading... Filter" at bounding box center [457, 41] width 121 height 19
click at [493, 42] on link "Filter" at bounding box center [495, 41] width 19 height 7
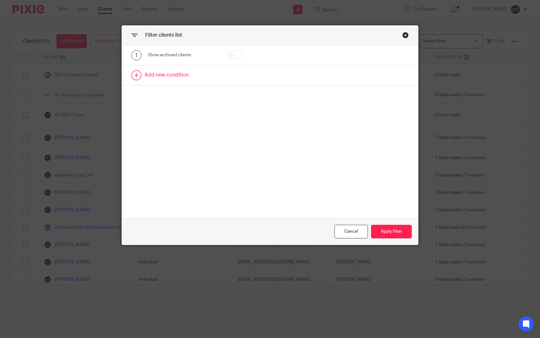
click at [214, 79] on link at bounding box center [270, 75] width 297 height 20
click at [199, 75] on div "Field" at bounding box center [178, 76] width 51 height 13
type input "utr"
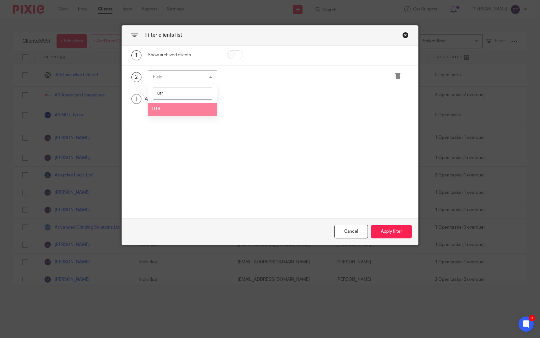
click at [189, 108] on li "UTR" at bounding box center [182, 109] width 69 height 13
click at [298, 78] on input "text" at bounding box center [318, 77] width 86 height 14
paste input "4960540791"
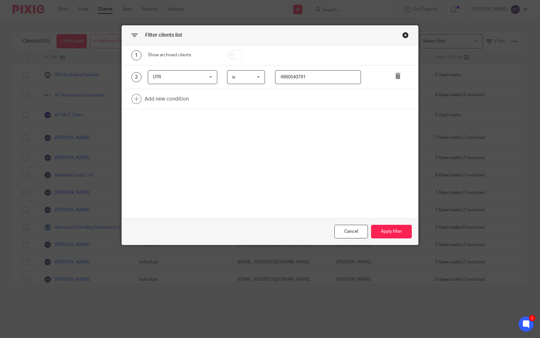
type input "4960540791"
click at [396, 232] on button "Apply filter" at bounding box center [391, 232] width 41 height 14
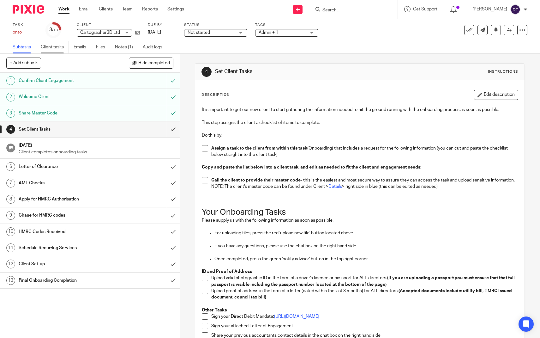
click at [54, 48] on link "Client tasks" at bounding box center [55, 47] width 28 height 12
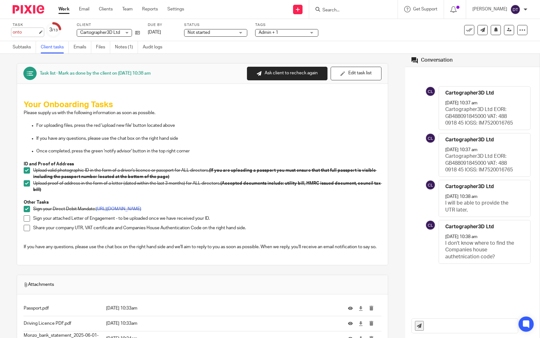
click at [38, 33] on div "onto Save onto" at bounding box center [25, 32] width 25 height 6
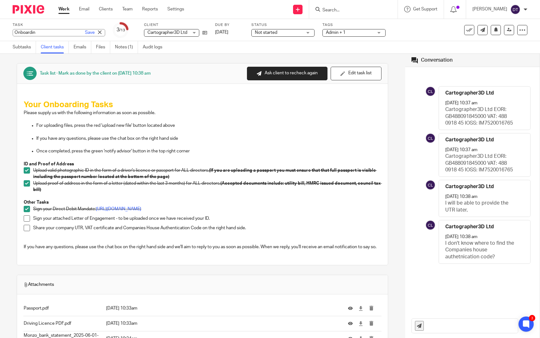
type input "Onboarding"
click at [200, 120] on p at bounding box center [203, 119] width 358 height 6
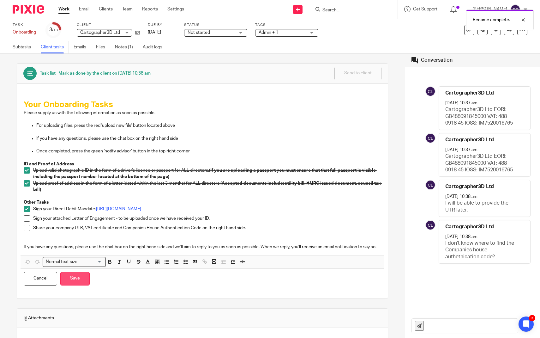
click at [75, 276] on button "Save" at bounding box center [74, 279] width 29 height 14
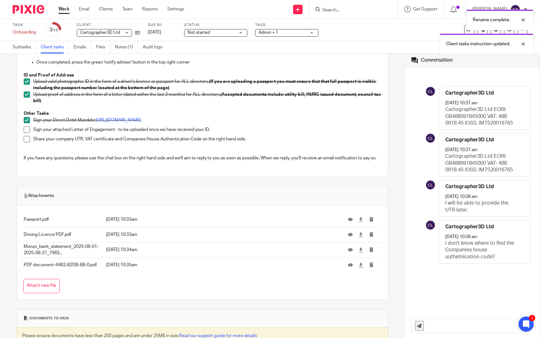
scroll to position [90, 0]
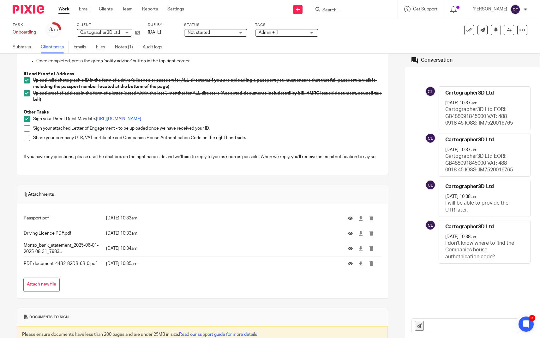
click at [453, 326] on input "text" at bounding box center [472, 325] width 91 height 14
type input "Hi, thank you for providing this information. I will begin processing it at onb…"
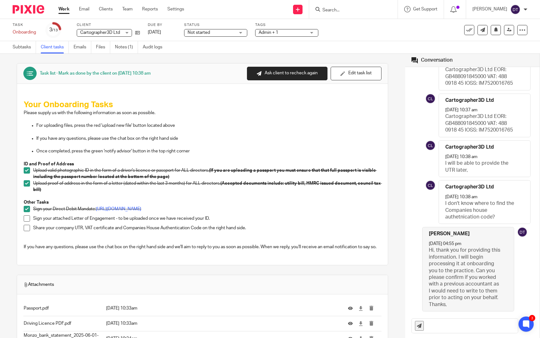
scroll to position [0, 0]
